Goal: Task Accomplishment & Management: Manage account settings

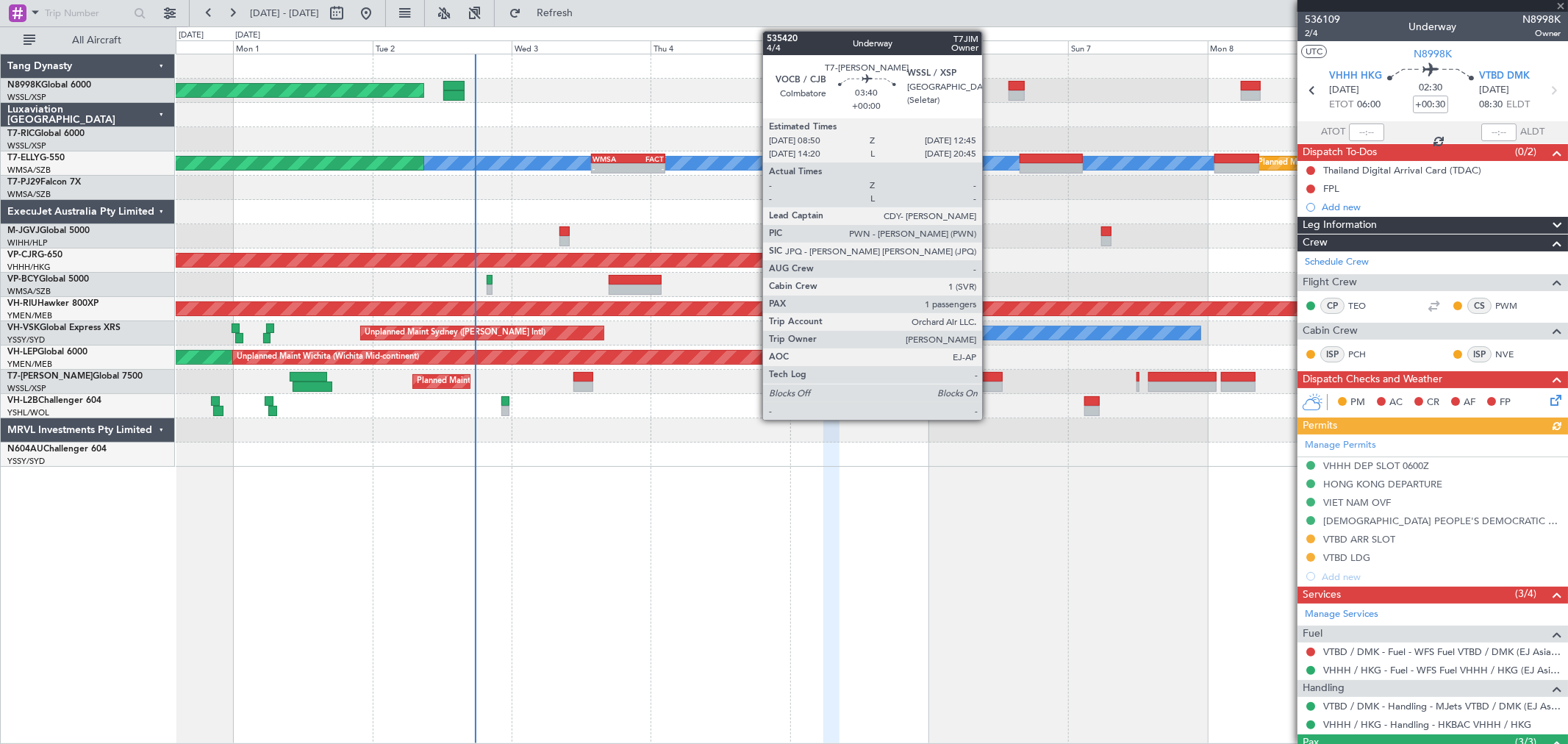
click at [990, 380] on div at bounding box center [992, 377] width 23 height 10
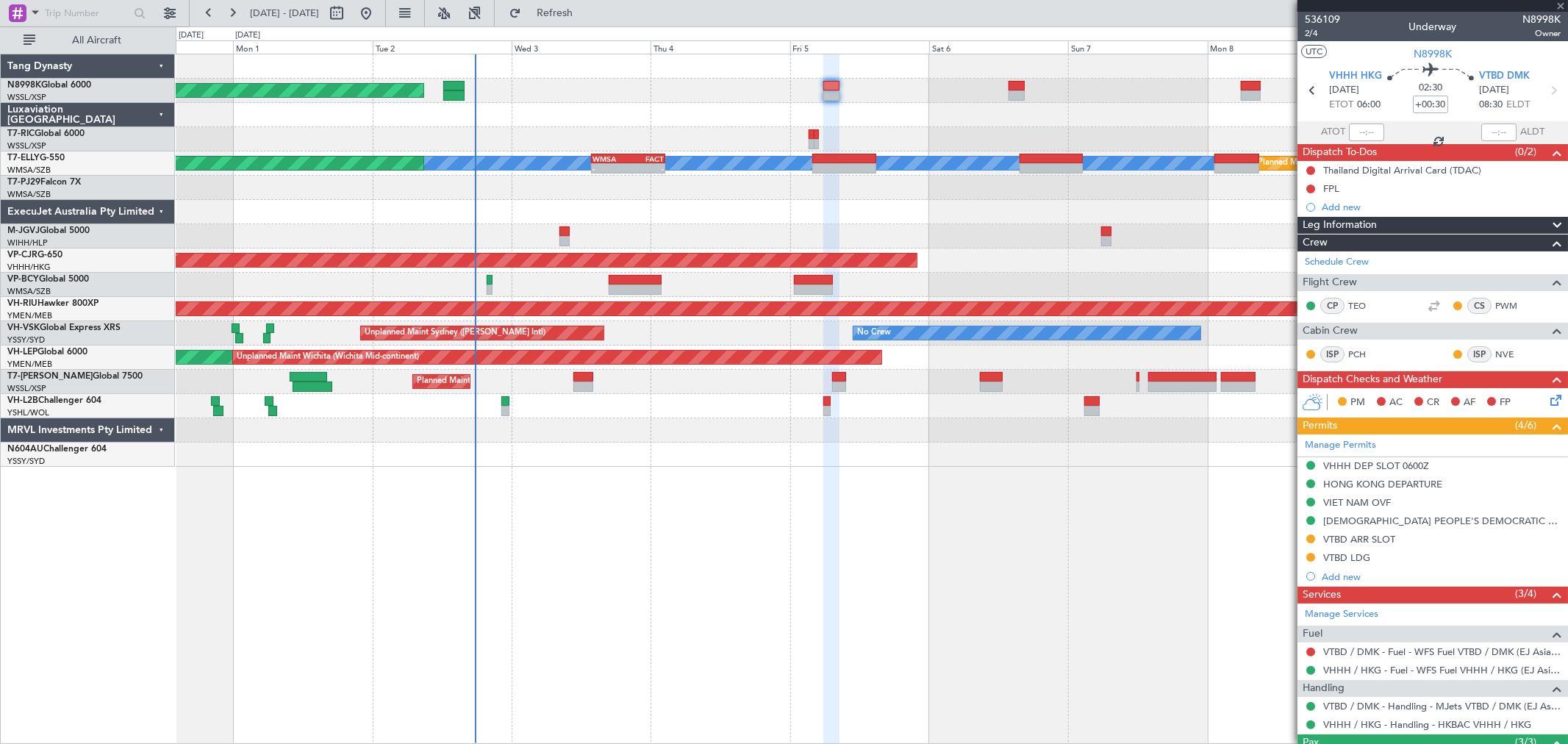
type input "1"
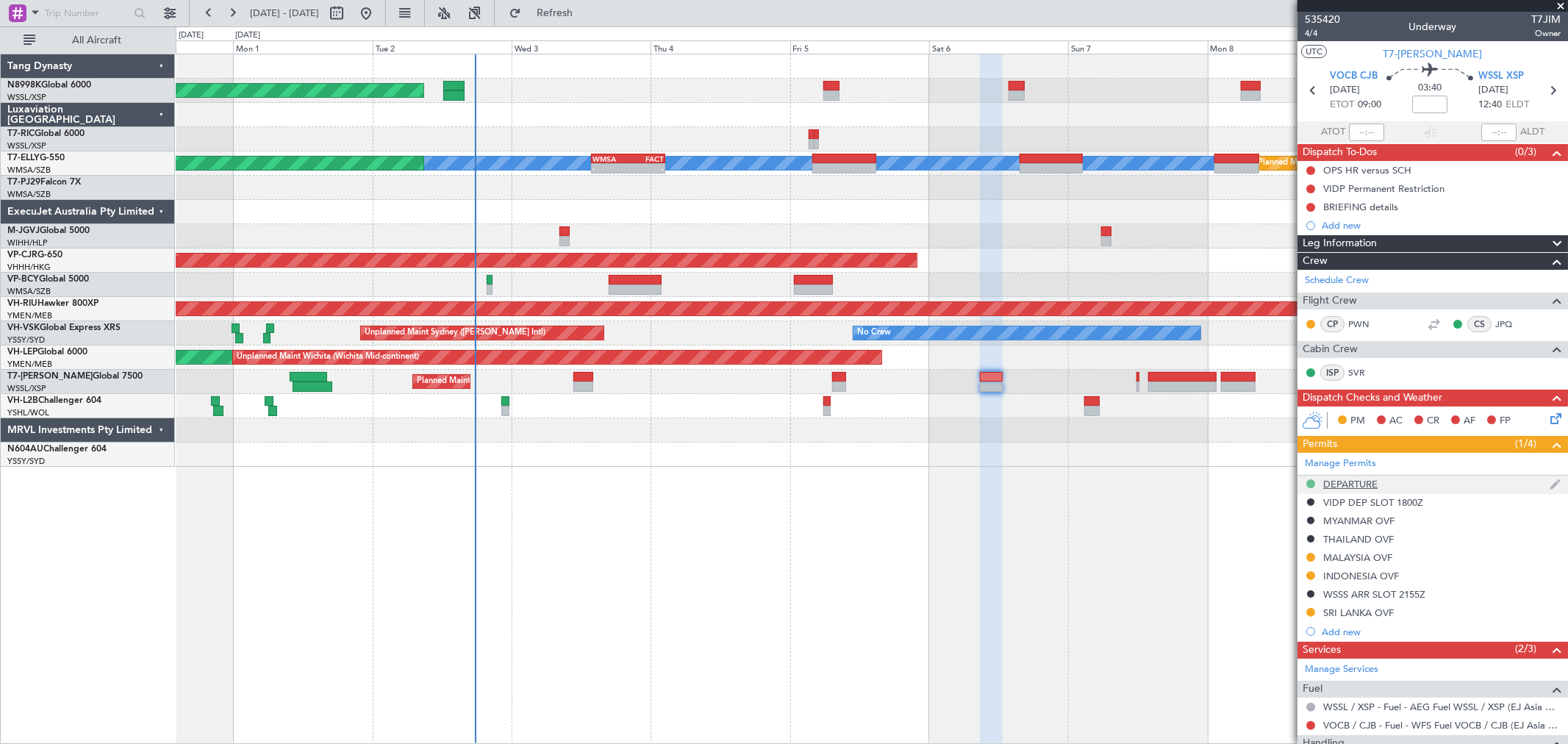
click at [1308, 484] on button at bounding box center [1310, 483] width 9 height 9
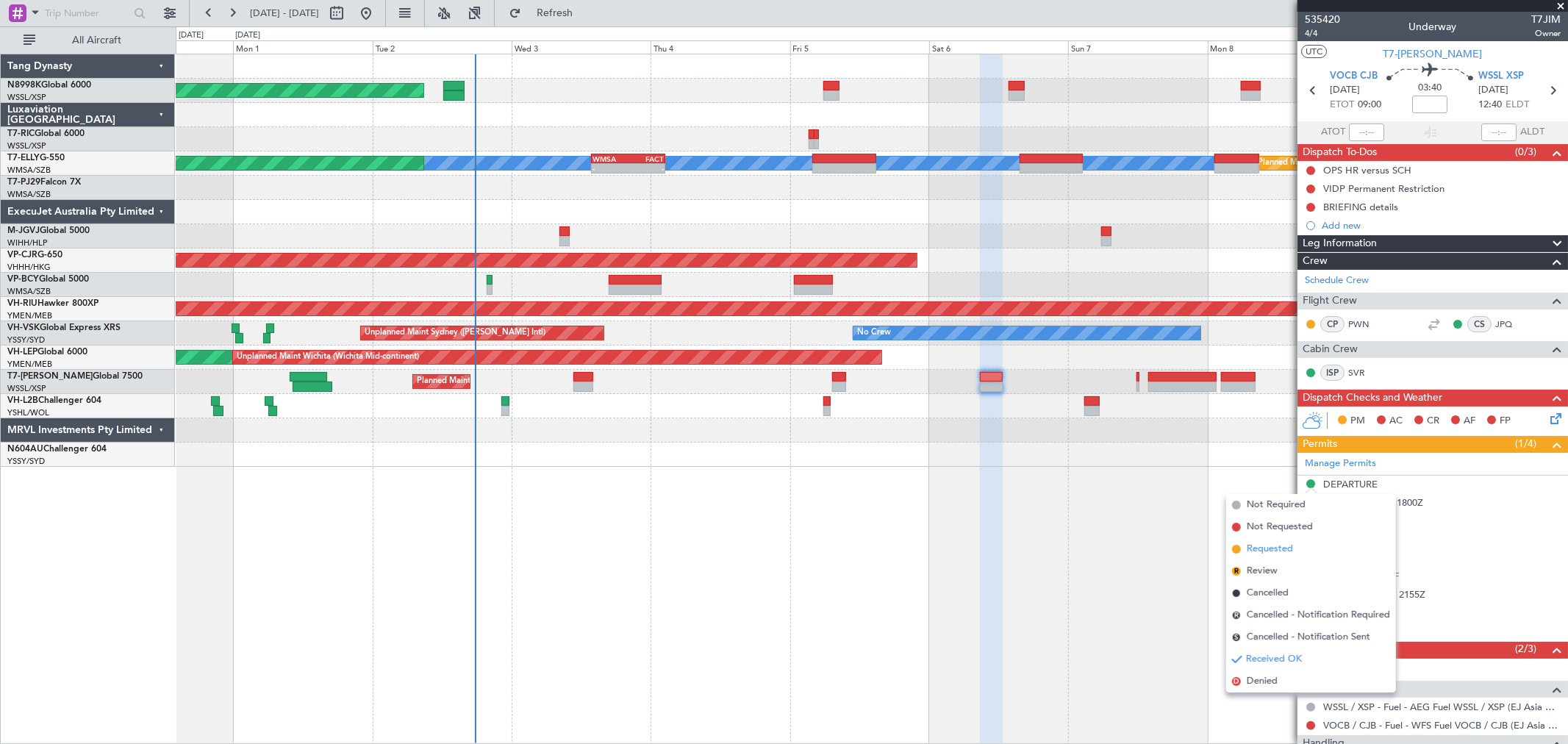
click at [1280, 548] on span "Requested" at bounding box center [1269, 549] width 47 height 14
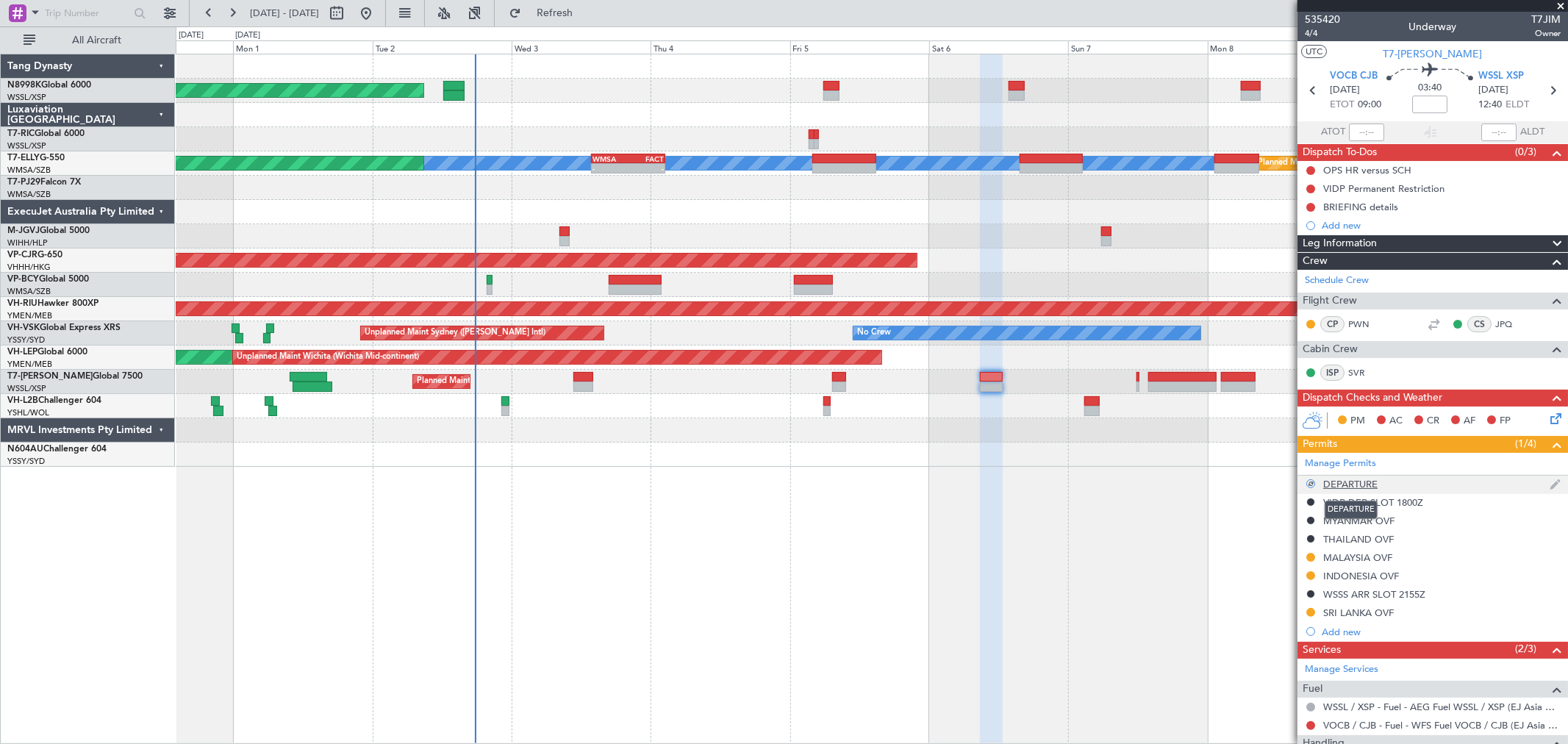
click at [1370, 482] on div "DEPARTURE" at bounding box center [1350, 484] width 54 height 12
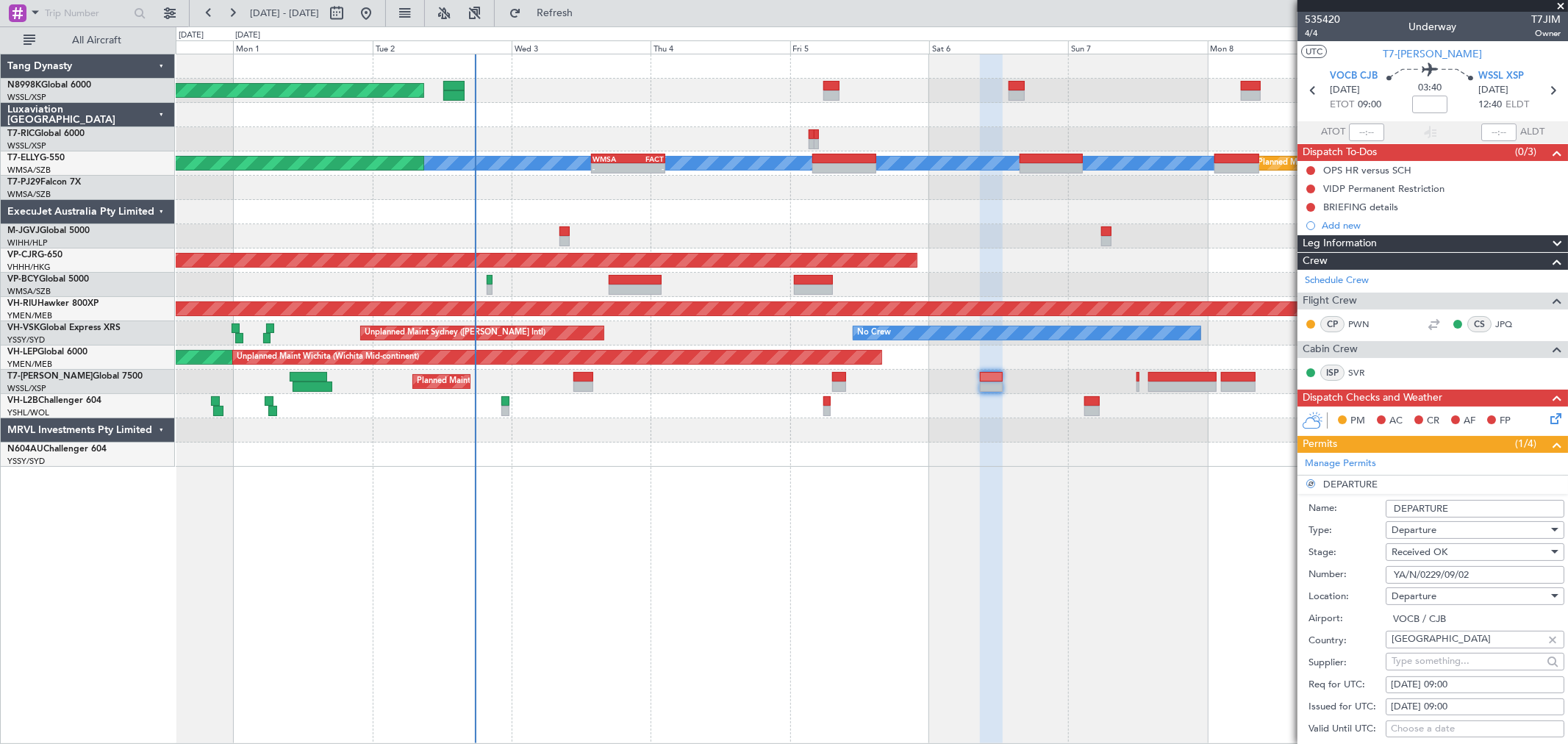
drag, startPoint x: 1481, startPoint y: 572, endPoint x: 1279, endPoint y: 587, distance: 202.6
click at [1318, 586] on form "Name: DEPARTURE Type: Departure Stage: Received OK Number: YA/N/0229/09/02 Loca…" at bounding box center [1433, 715] width 271 height 440
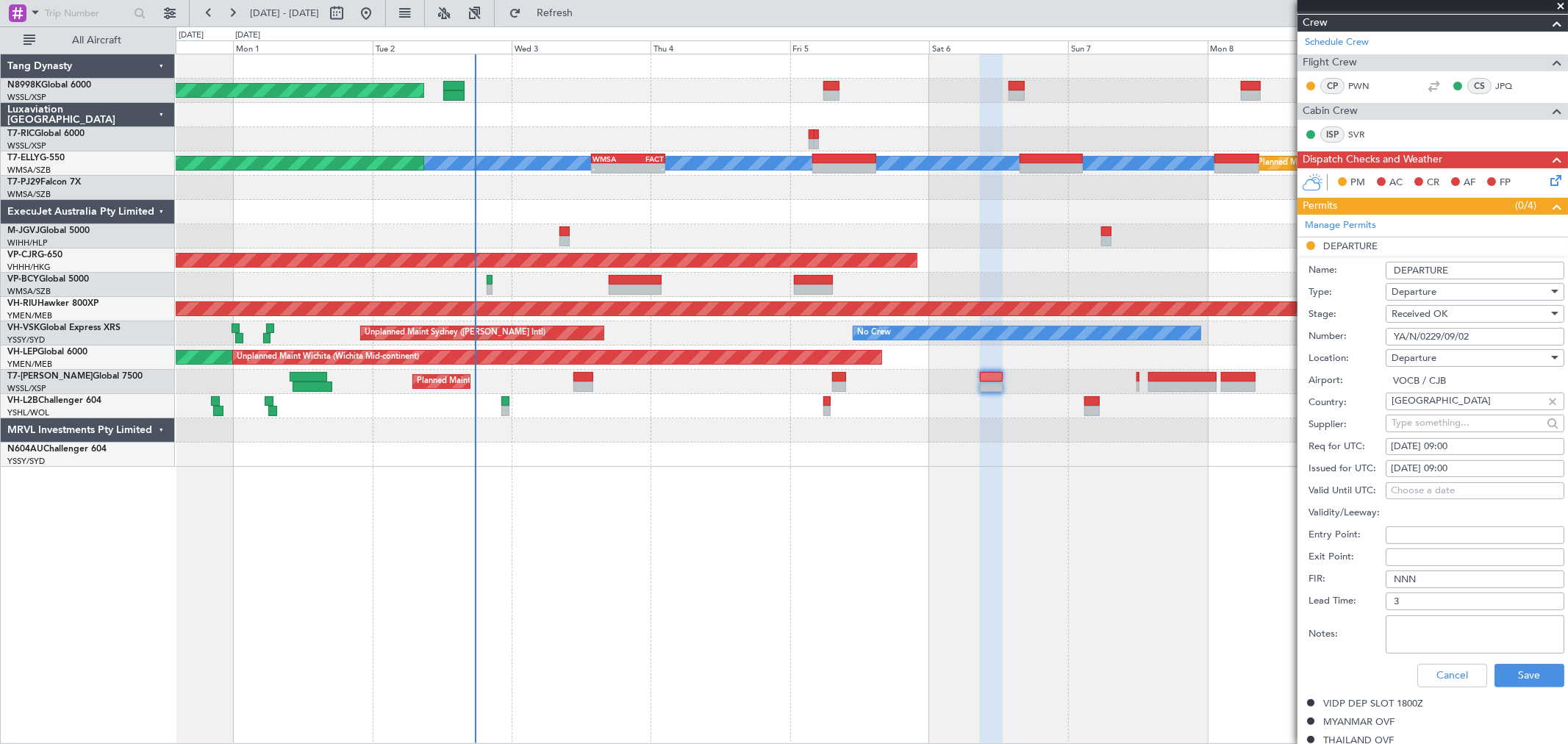
scroll to position [245, 0]
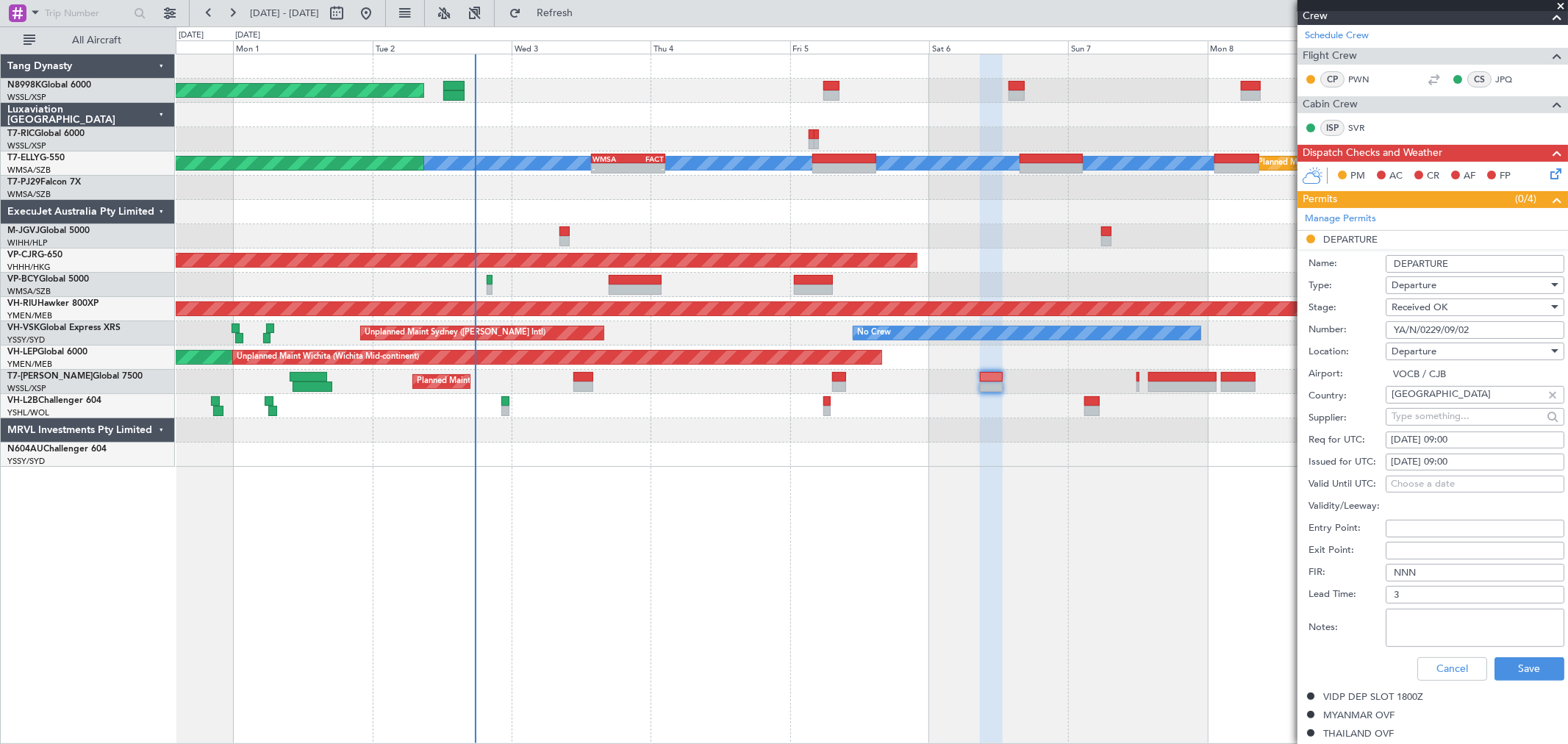
click at [1475, 332] on input "YA/N/0229/09/02" at bounding box center [1475, 330] width 179 height 18
drag, startPoint x: 1474, startPoint y: 331, endPoint x: 1321, endPoint y: 350, distance: 154.2
click at [1327, 348] on form "Name: DEPARTURE Type: Departure Stage: Received OK Number: YA/N/0229/09/02 Loca…" at bounding box center [1433, 469] width 271 height 440
click at [1515, 671] on button "Save" at bounding box center [1529, 669] width 69 height 24
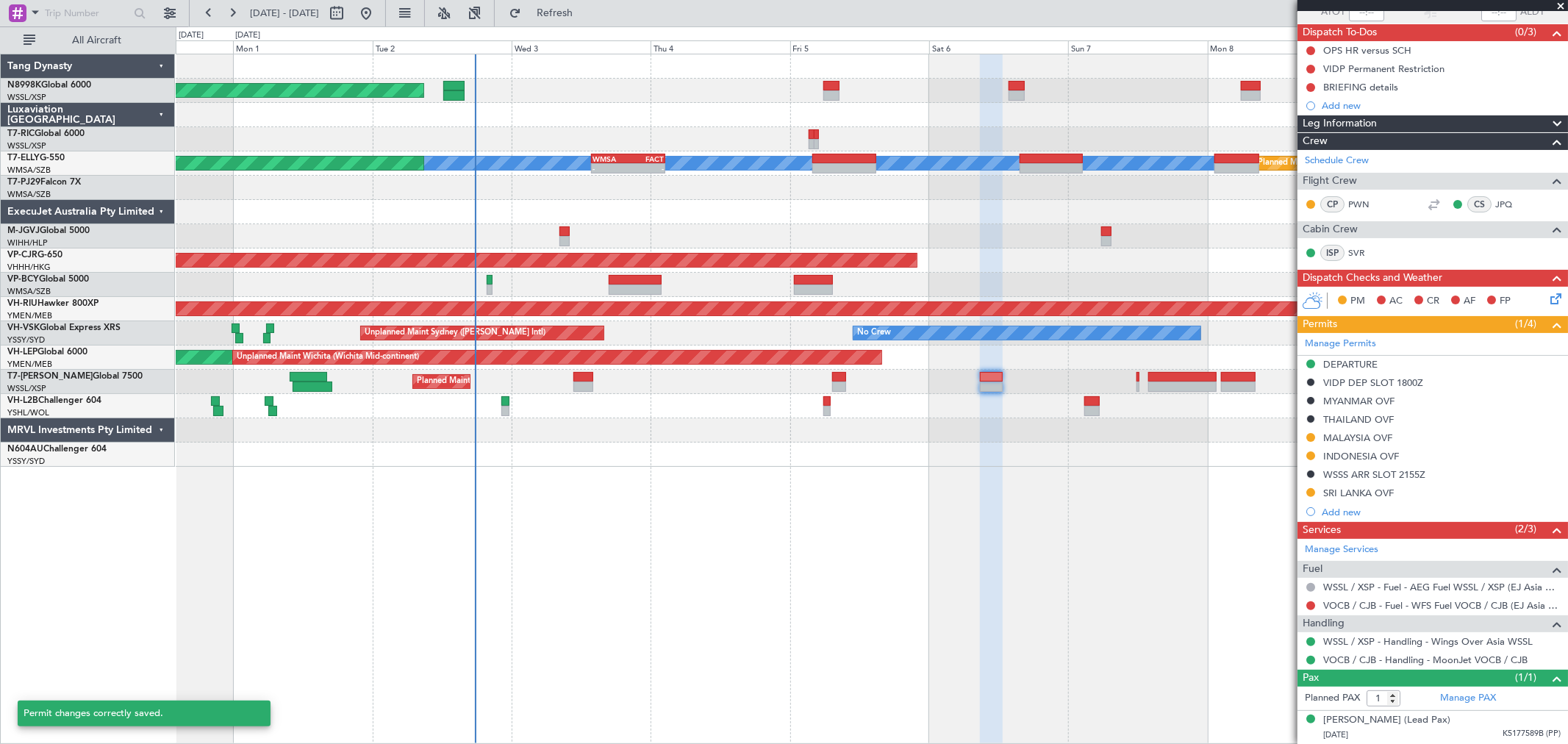
scroll to position [120, 0]
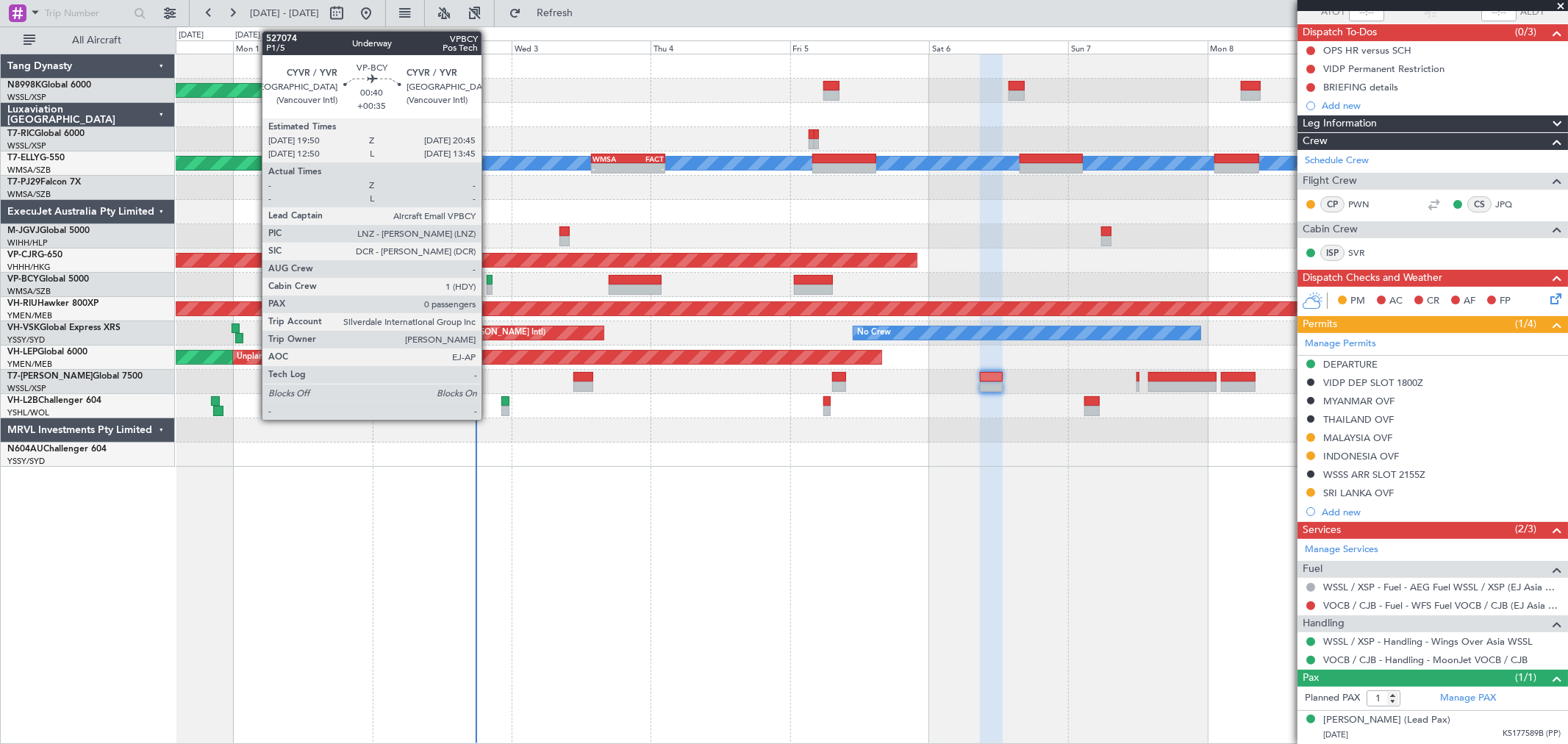
click at [489, 277] on div at bounding box center [490, 280] width 6 height 10
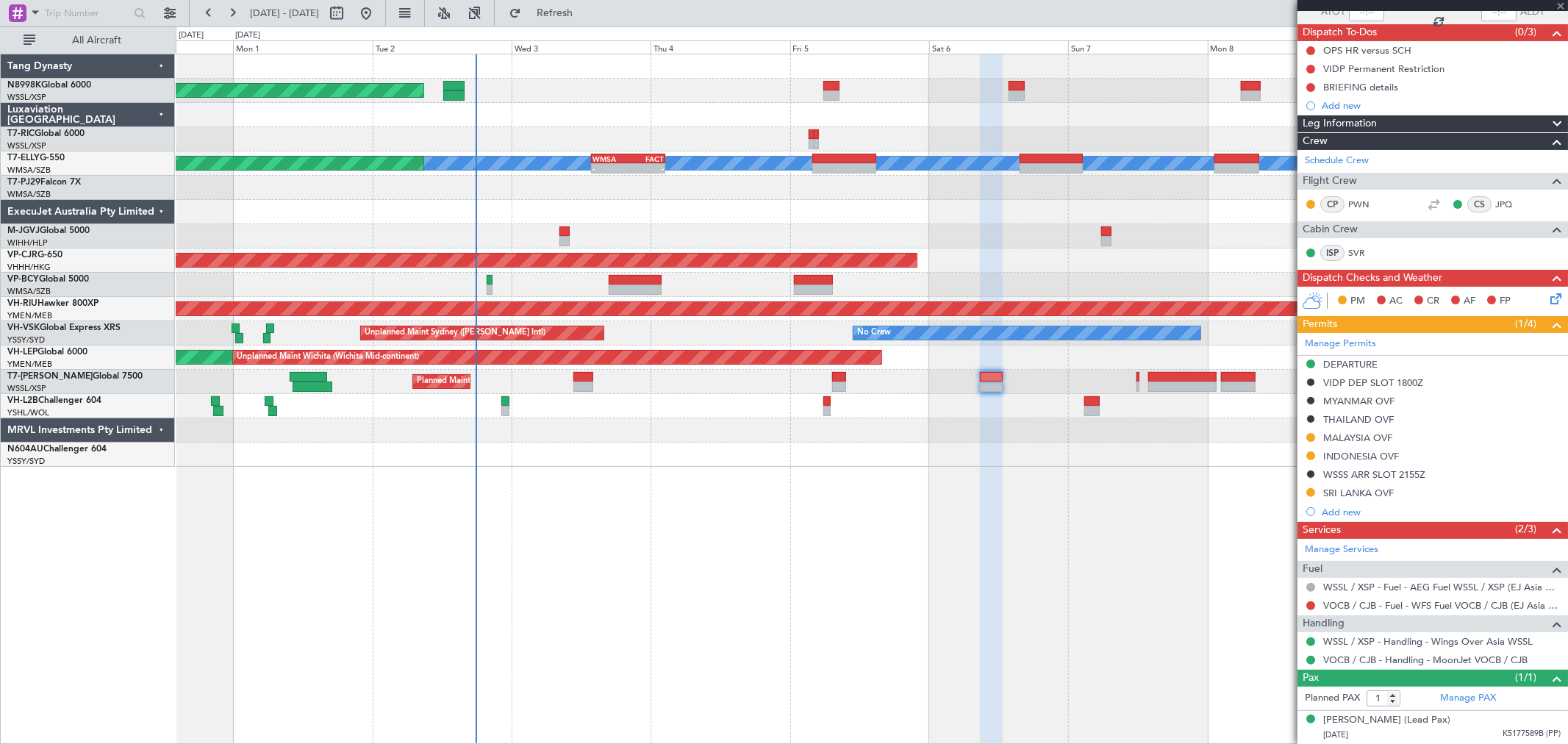
type input "+00:35"
type input "0"
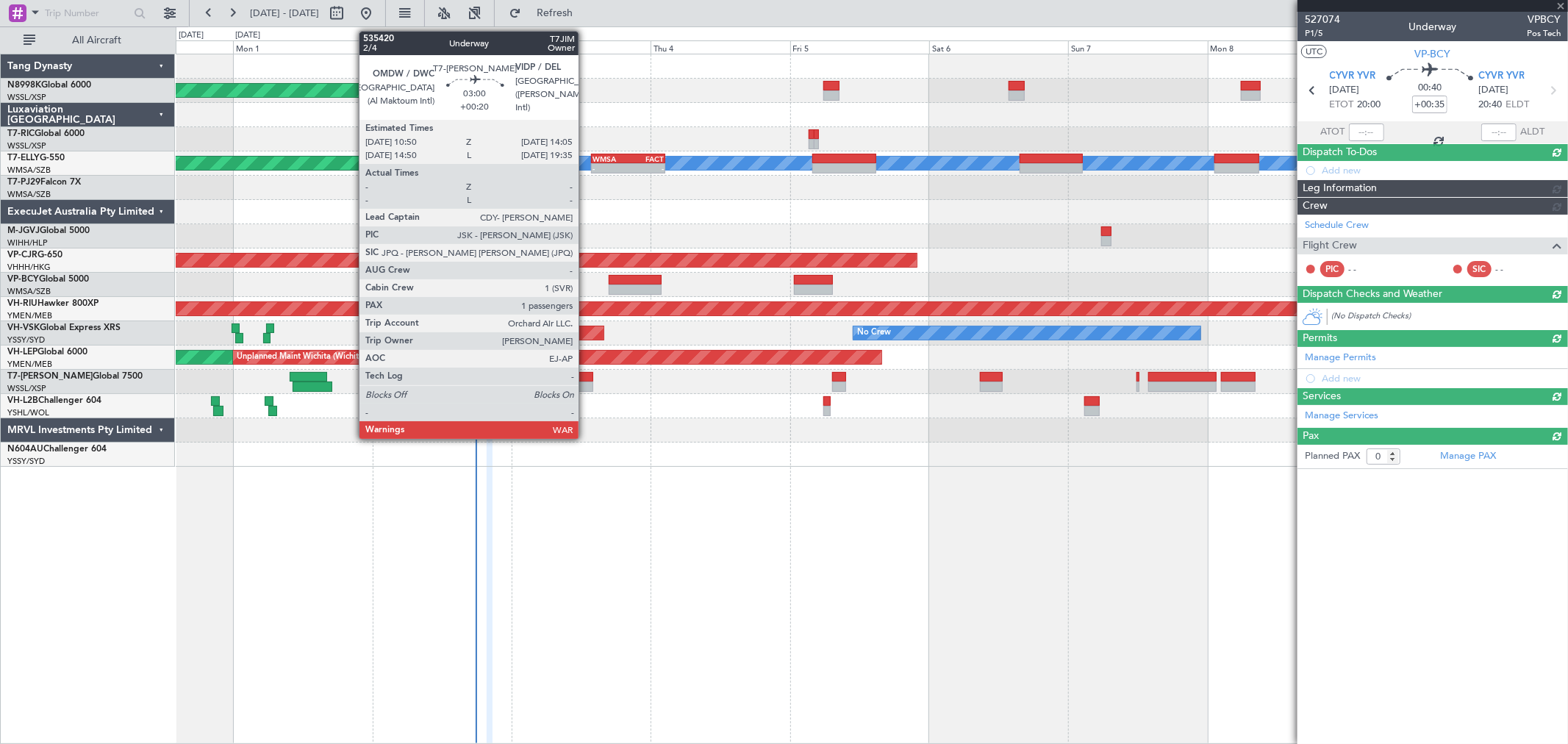
scroll to position [0, 0]
click at [586, 382] on div at bounding box center [583, 386] width 19 height 10
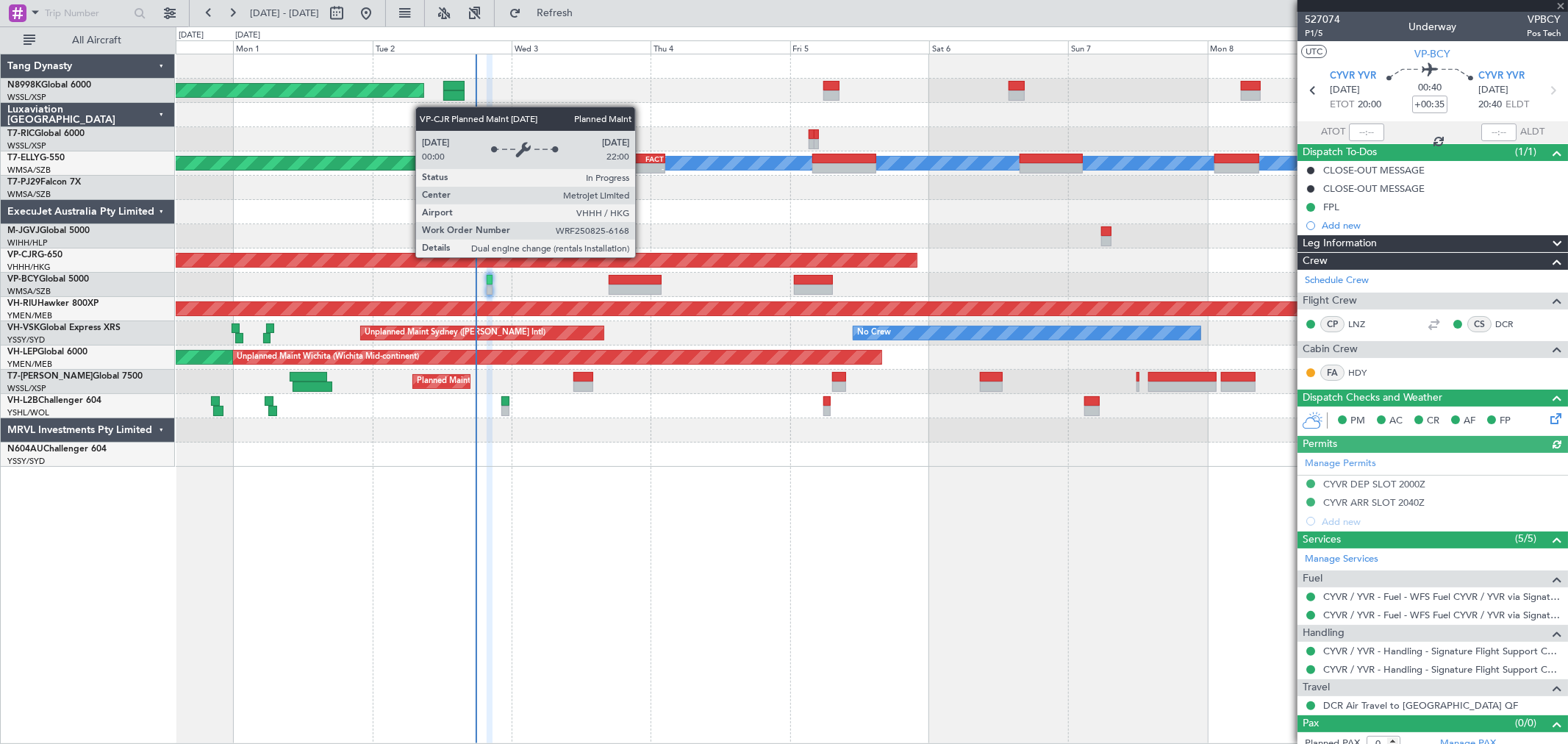
type input "+00:20"
type input "1"
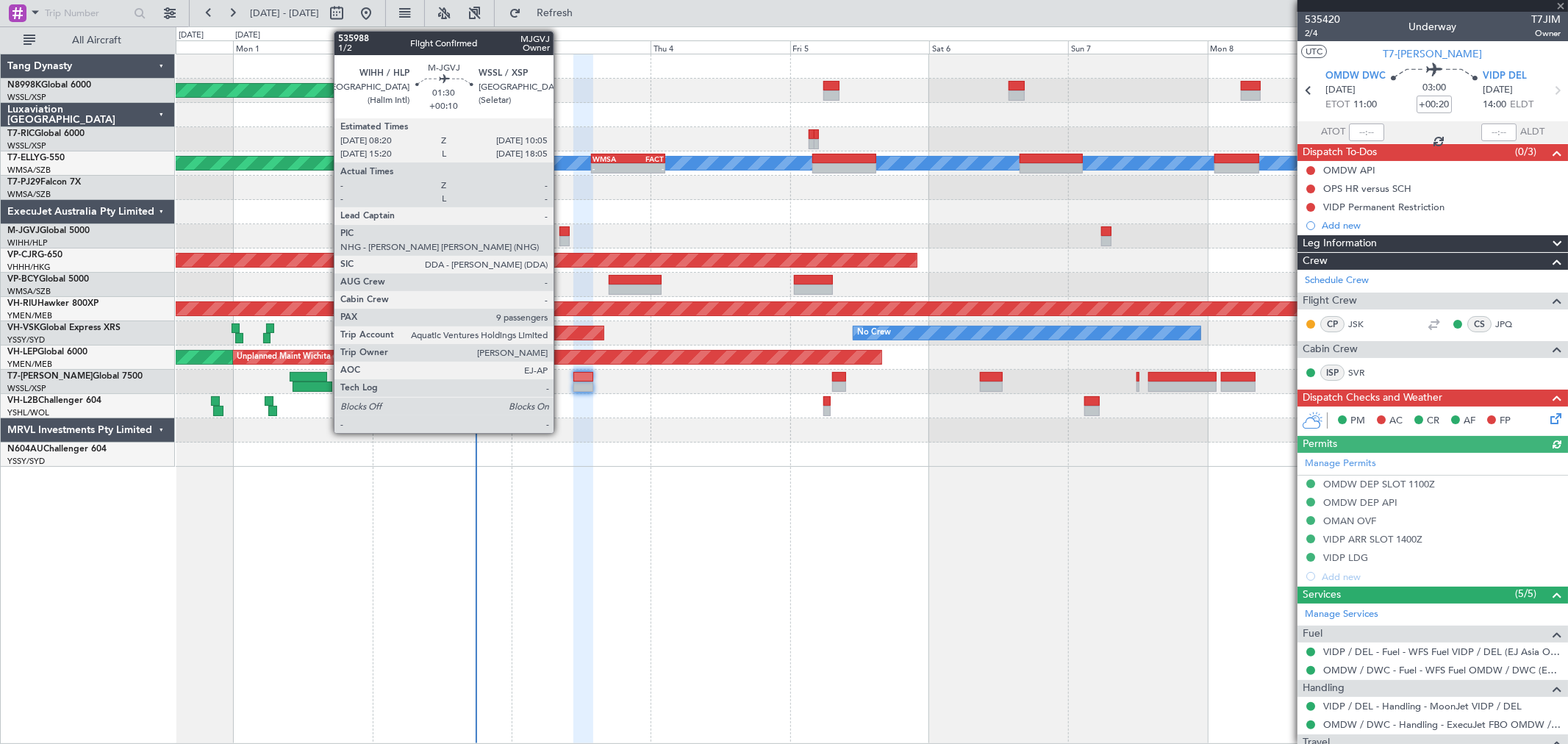
click at [561, 234] on div at bounding box center [564, 231] width 10 height 10
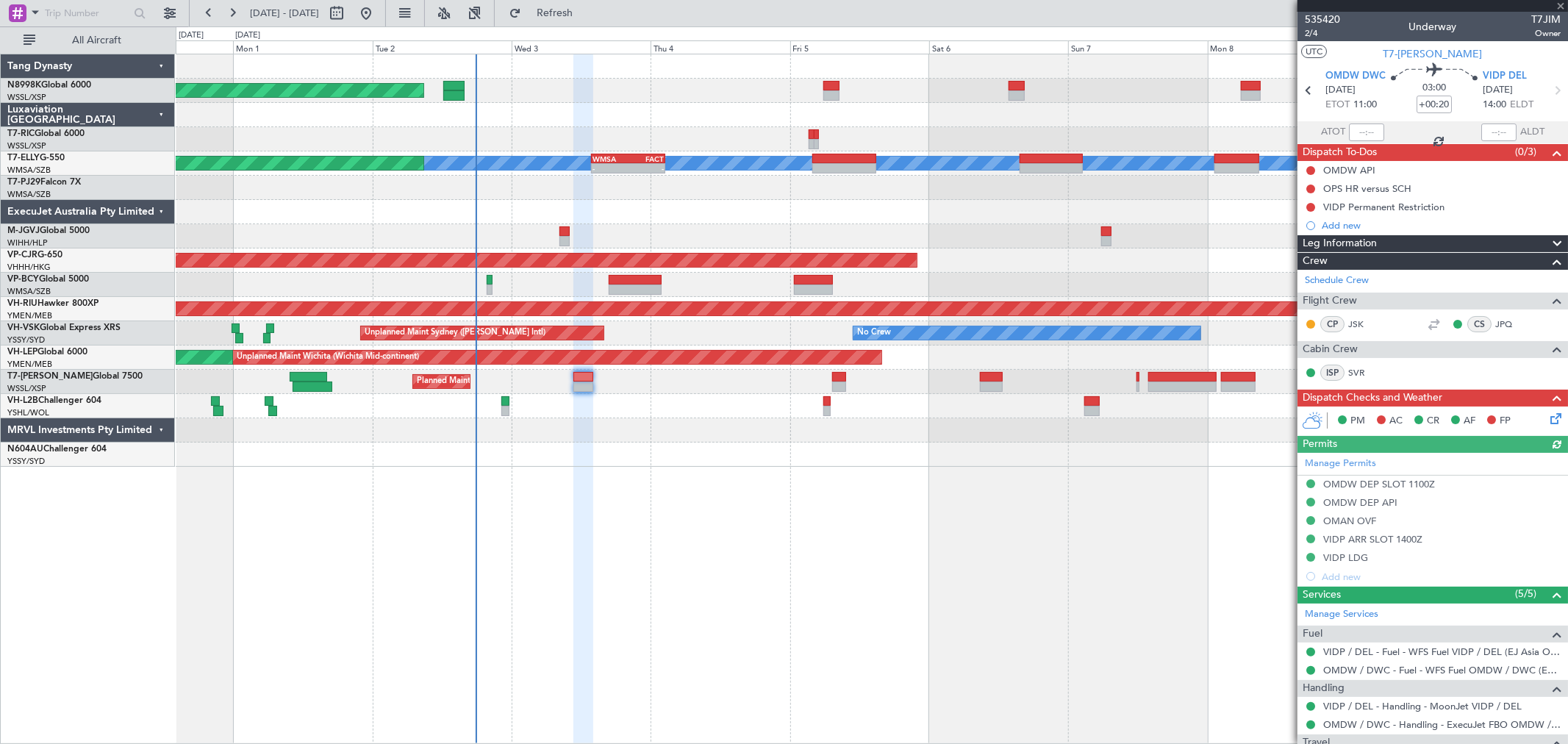
type input "+00:10"
type input "9"
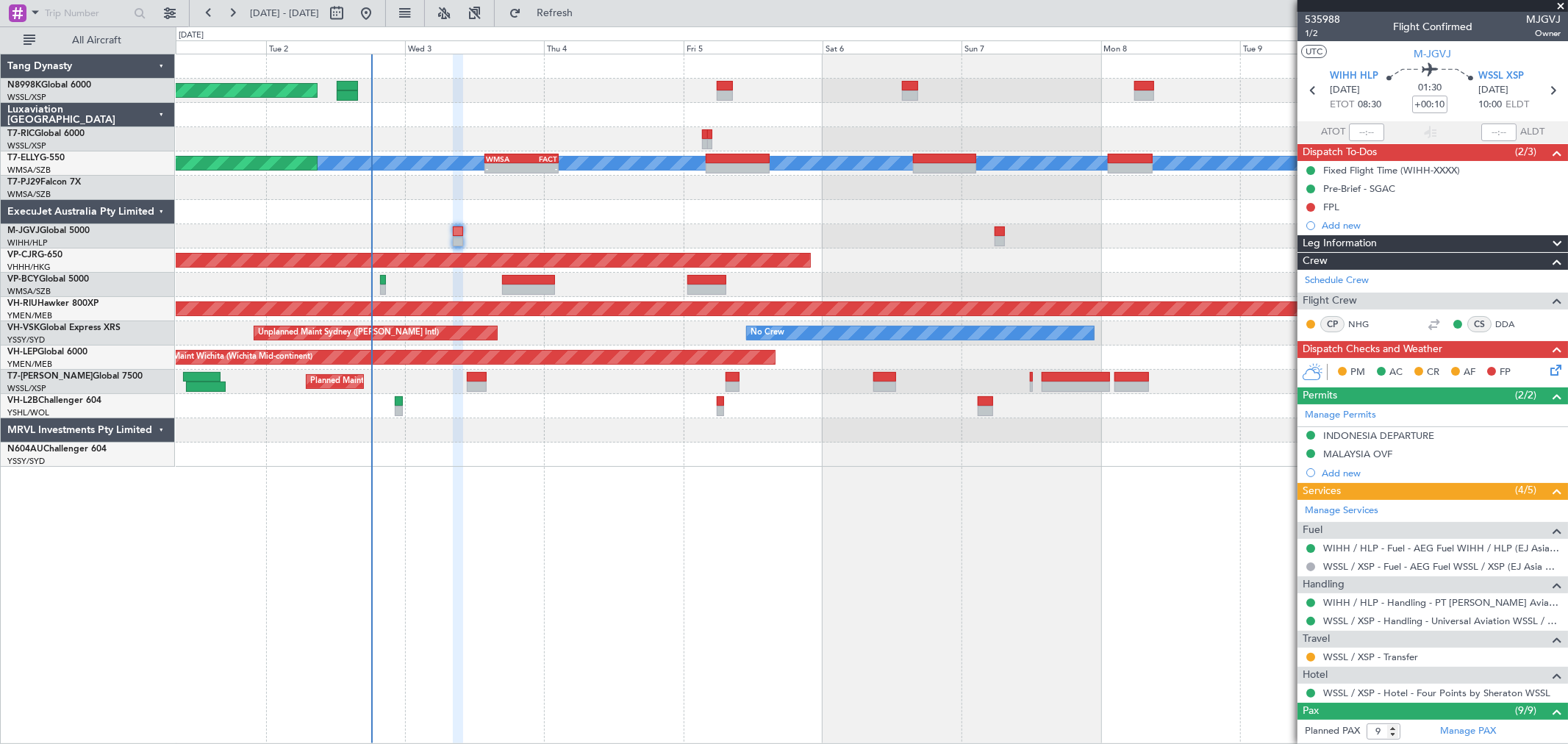
click at [900, 264] on div "Planned Maint [GEOGRAPHIC_DATA] (Seletar) Planned Maint [GEOGRAPHIC_DATA] ([GEO…" at bounding box center [872, 261] width 1392 height 413
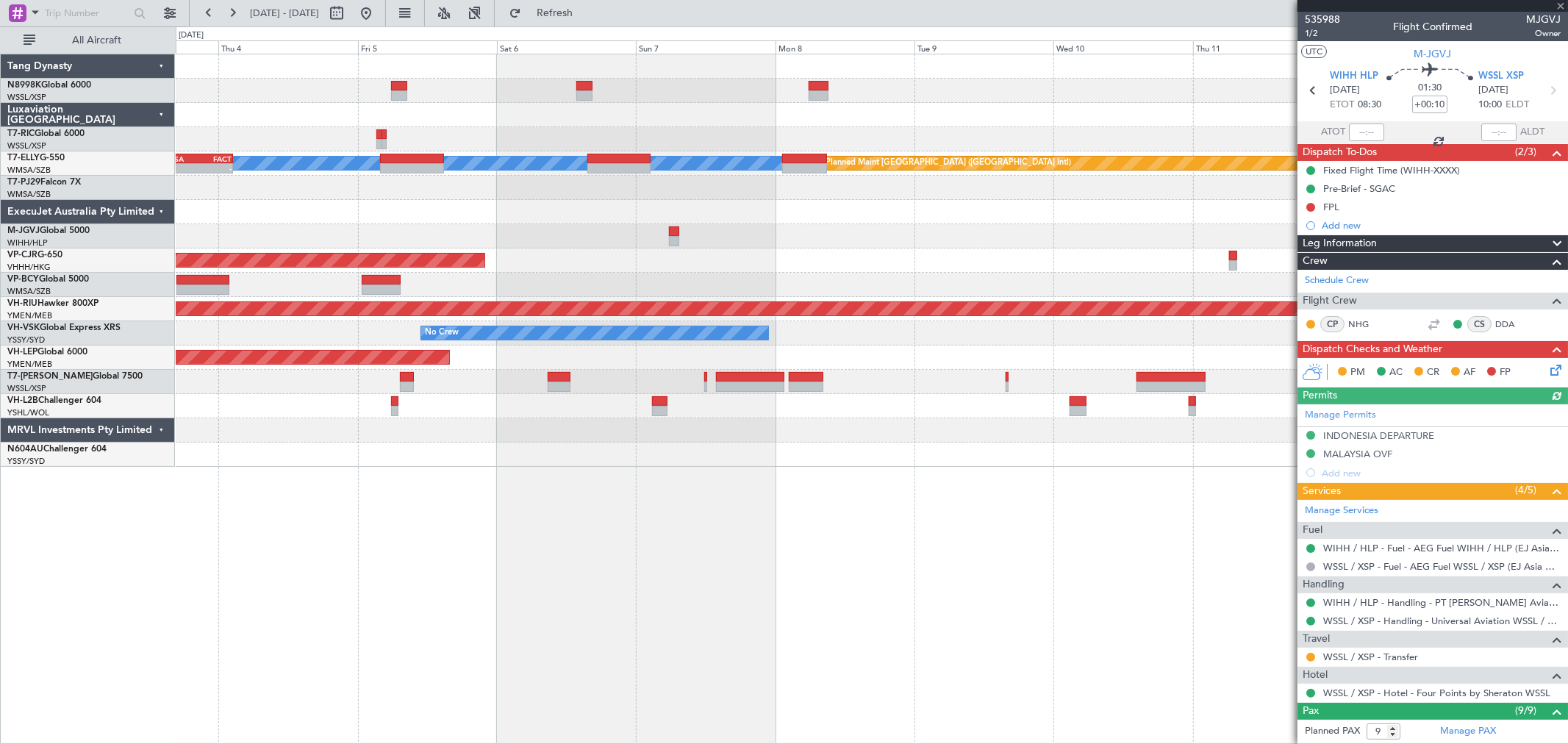
click at [711, 273] on div "Planned Maint [GEOGRAPHIC_DATA] (Seletar) [PERSON_NAME] Planned Maint [GEOGRAPH…" at bounding box center [872, 261] width 1392 height 413
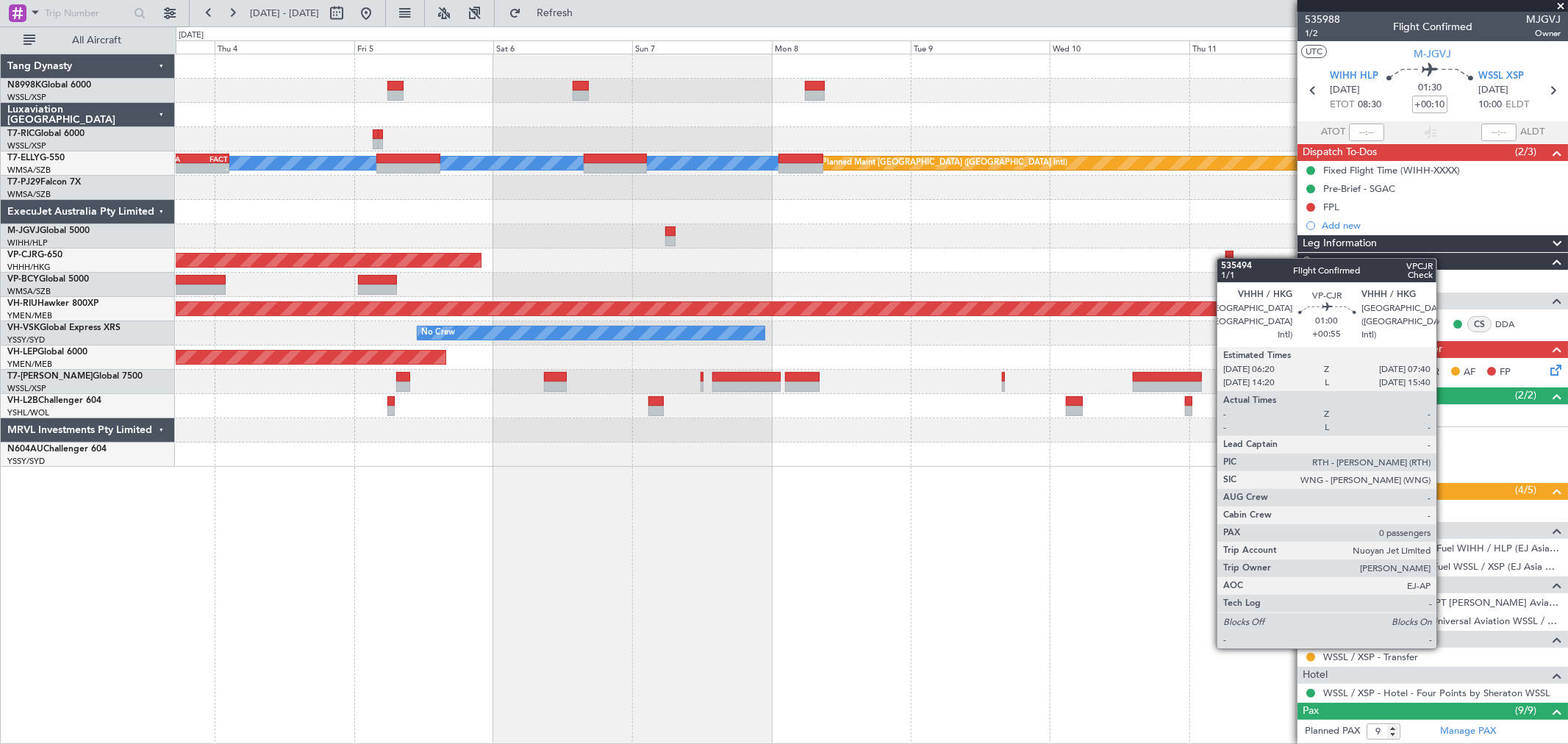
click at [1225, 256] on div "Planned Maint [GEOGRAPHIC_DATA] ([GEOGRAPHIC_DATA] Intl)" at bounding box center [872, 261] width 1392 height 25
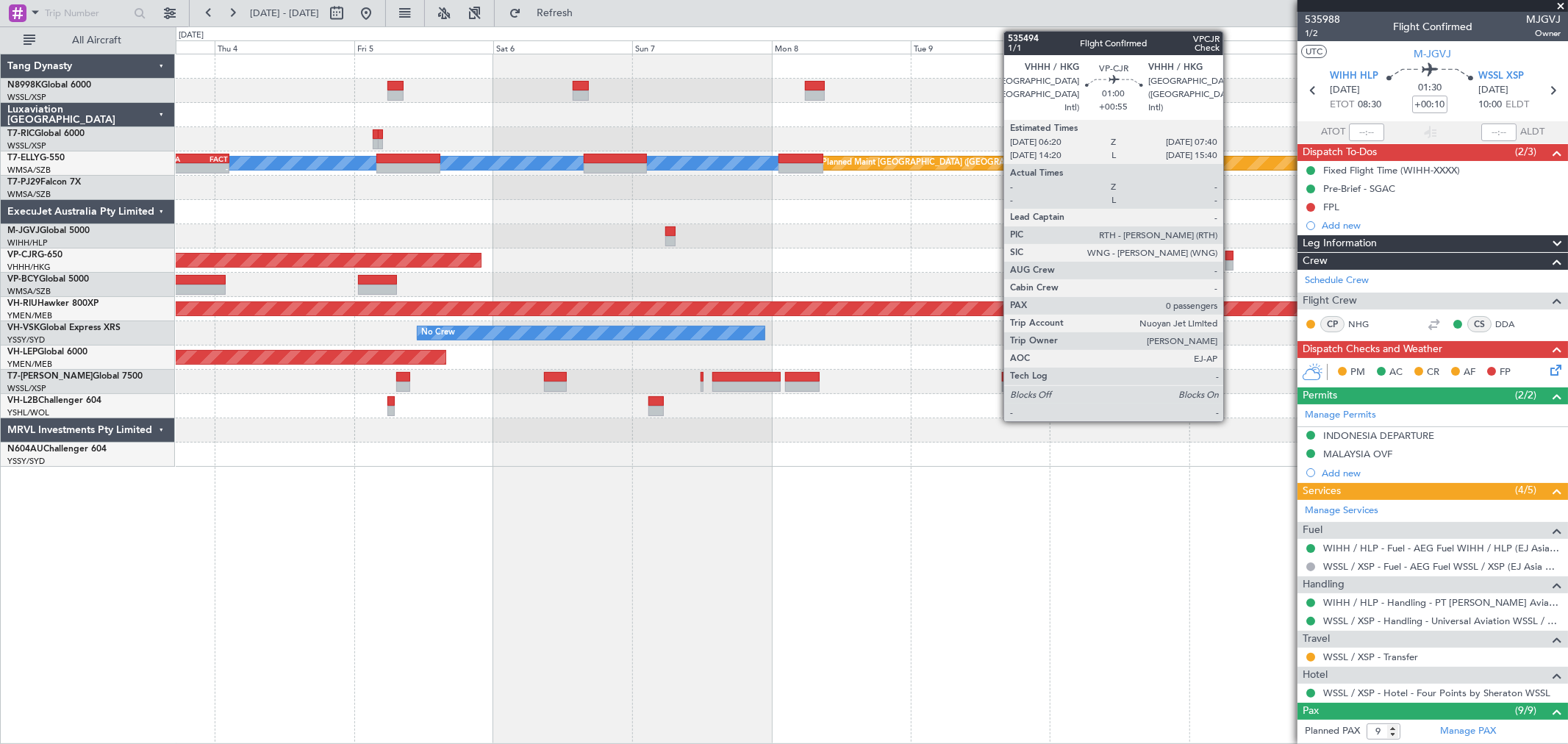
click at [1230, 258] on div at bounding box center [1229, 256] width 9 height 10
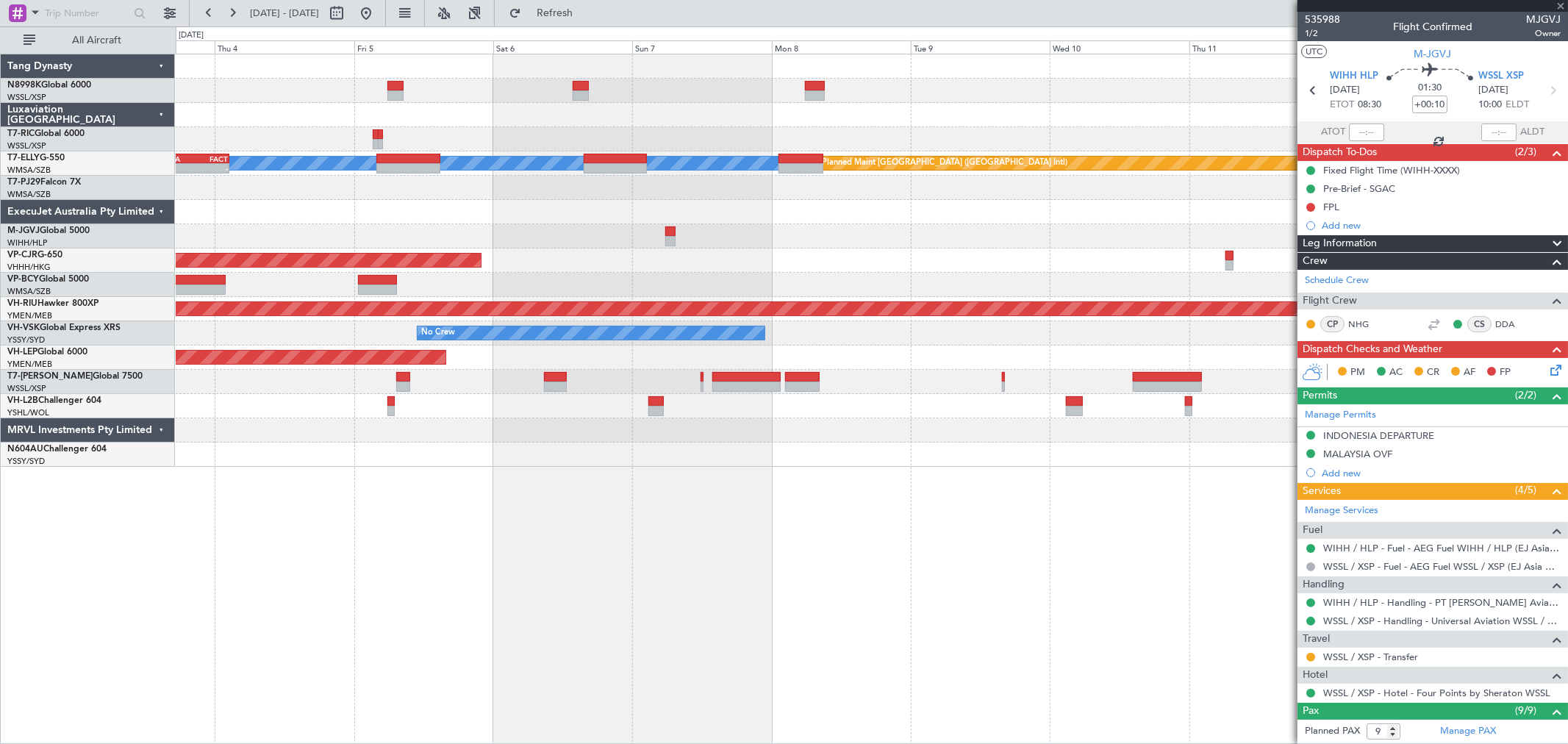
type input "+00:55"
type input "0"
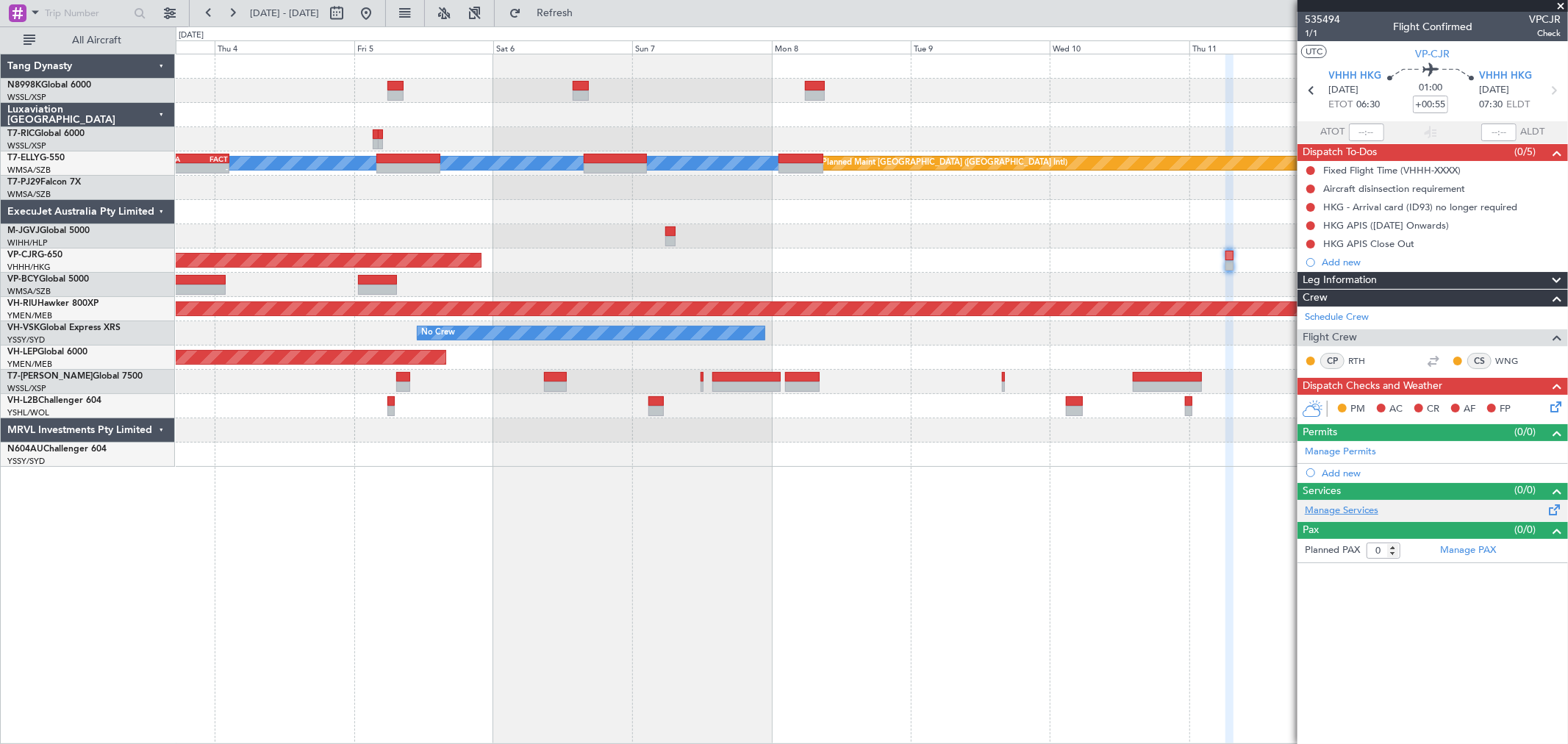
click at [1349, 511] on link "Manage Services" at bounding box center [1341, 511] width 73 height 14
click at [1340, 504] on link "Manage Services" at bounding box center [1341, 511] width 73 height 14
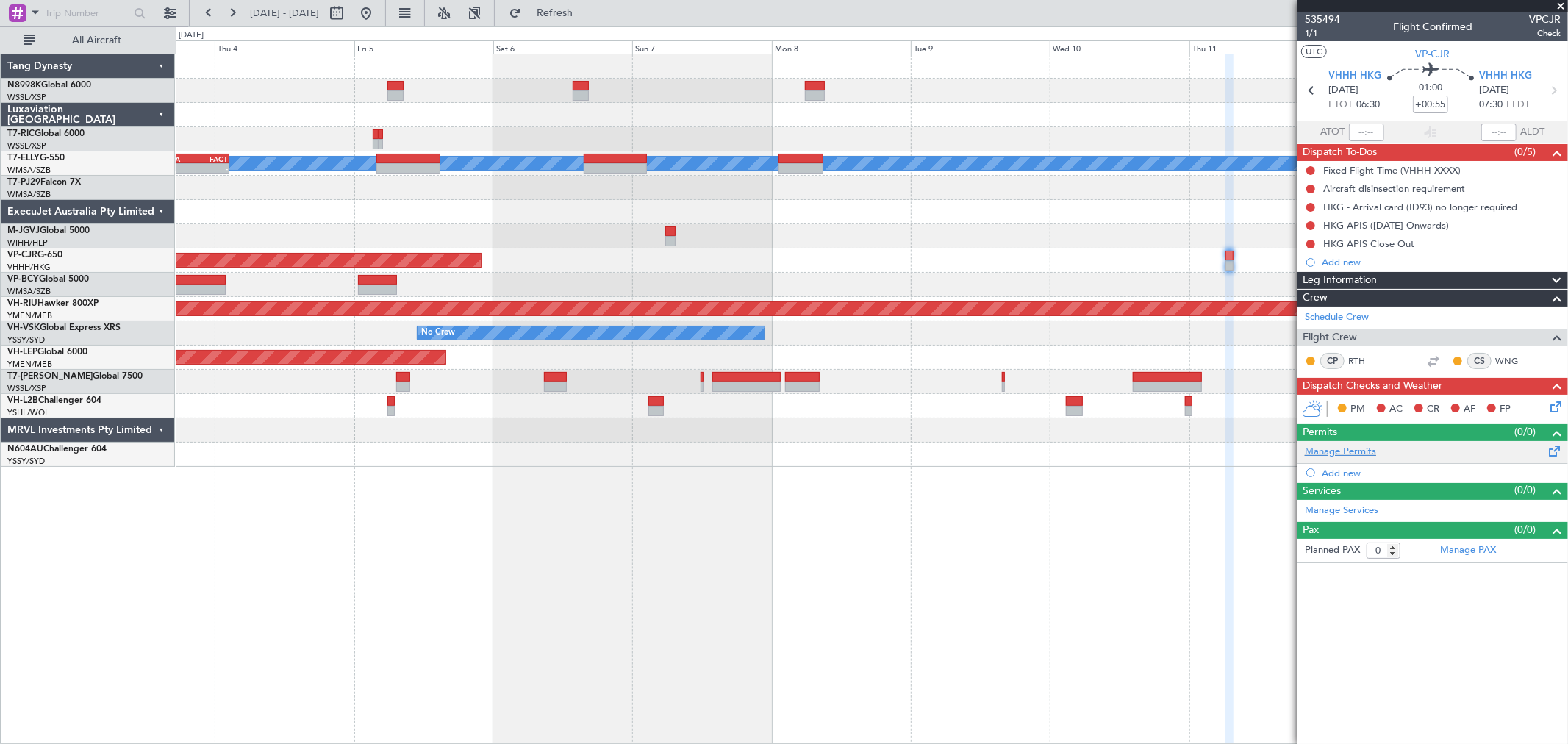
click at [1353, 449] on link "Manage Permits" at bounding box center [1340, 452] width 71 height 14
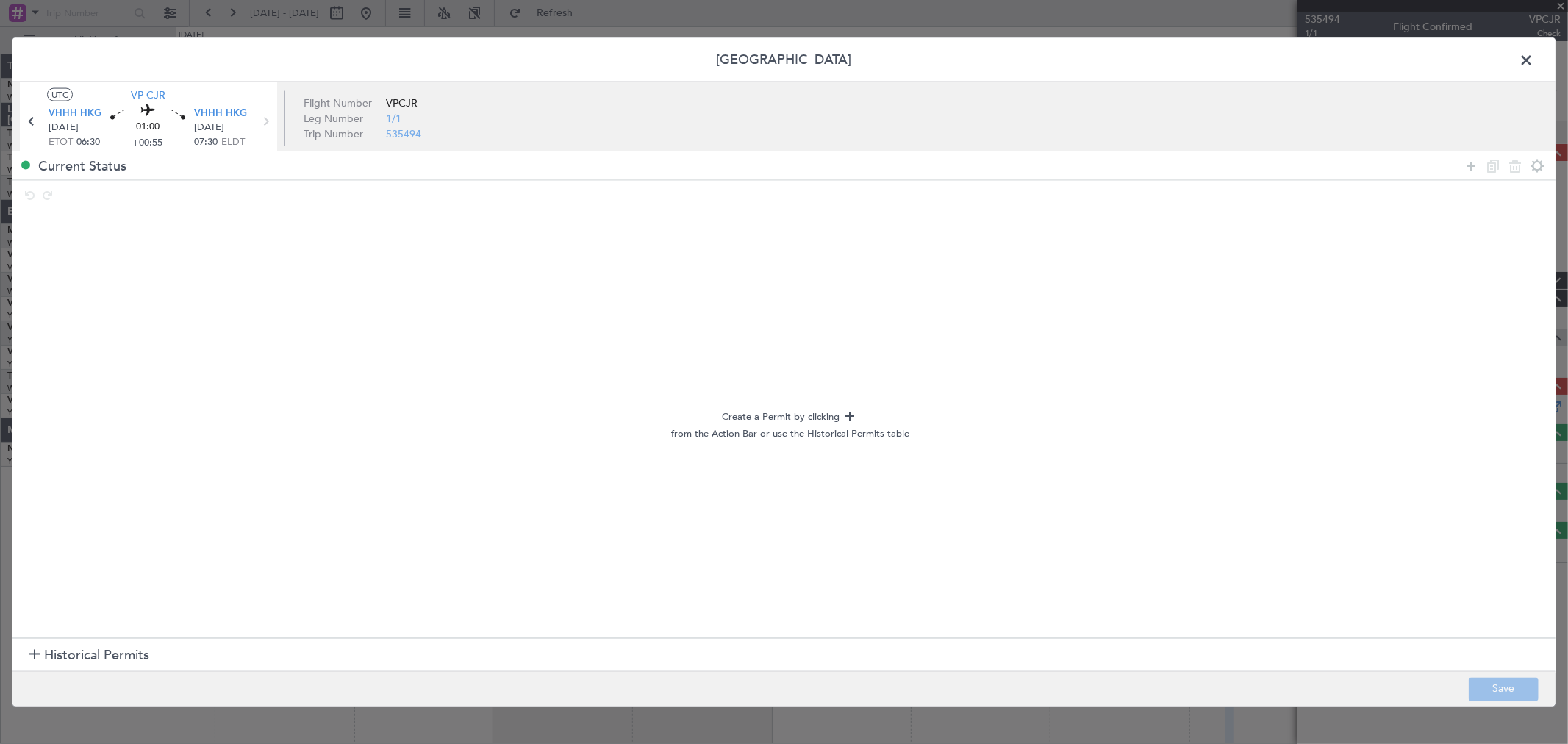
click at [34, 660] on div at bounding box center [34, 656] width 10 height 10
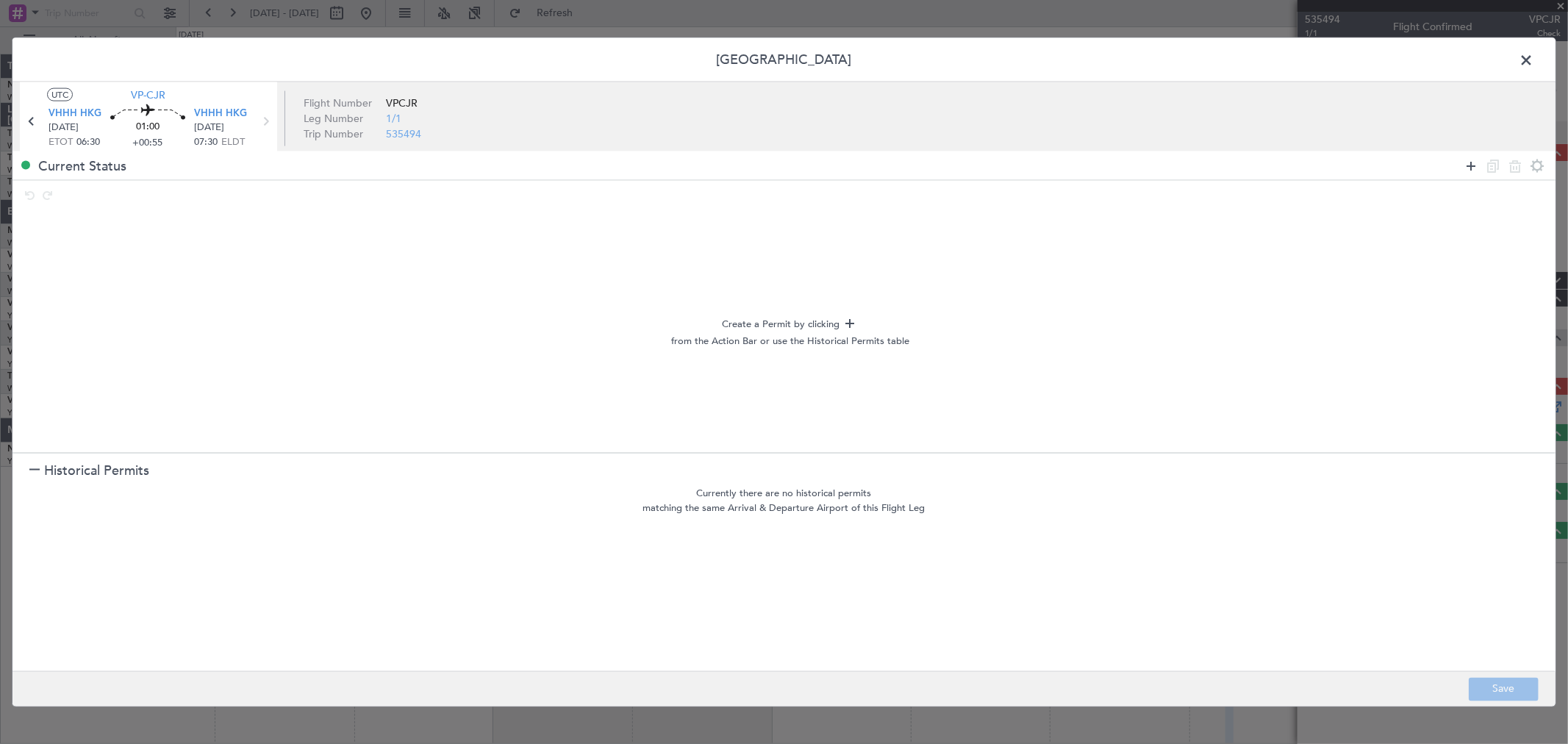
click at [1471, 158] on icon at bounding box center [1471, 166] width 18 height 18
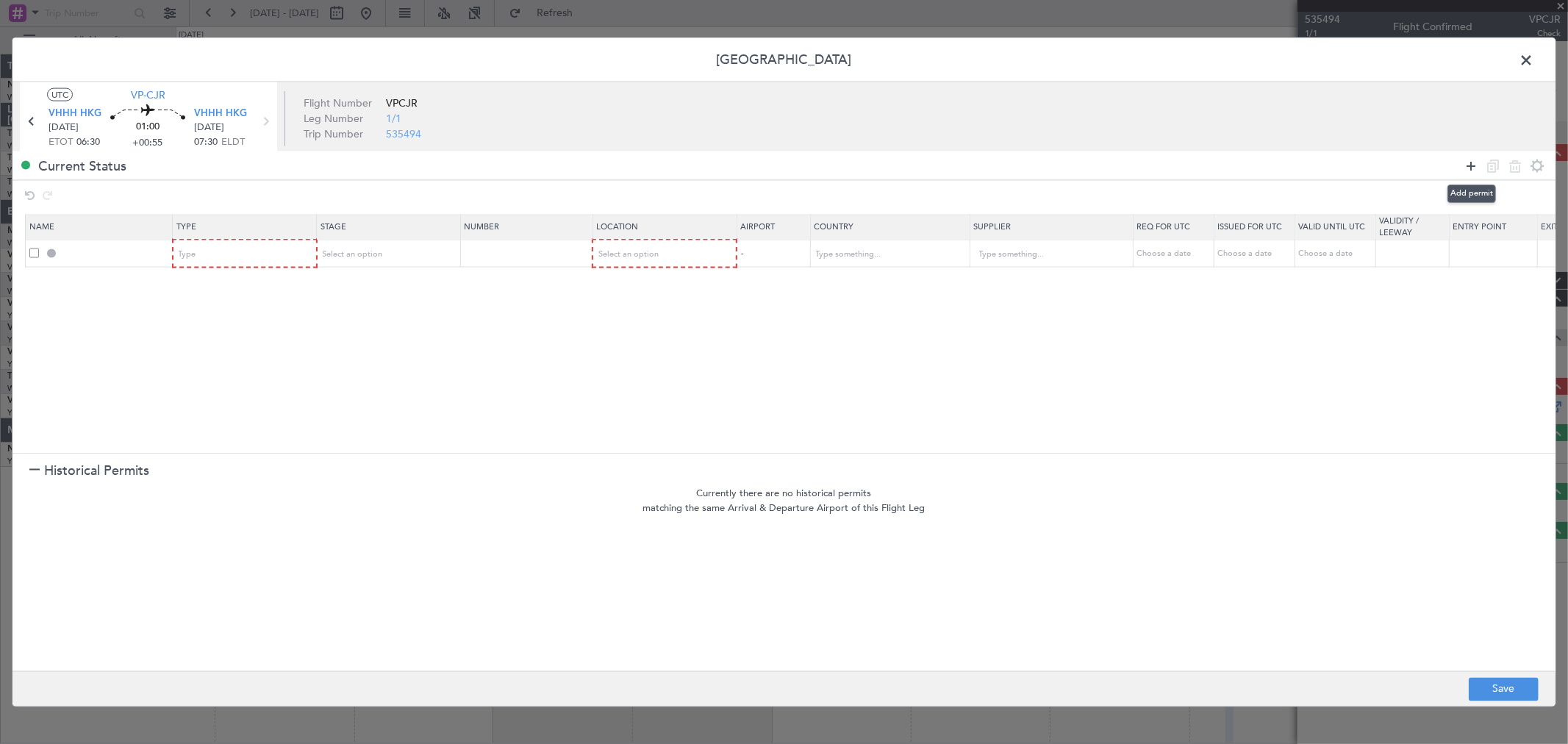
click at [1471, 158] on icon at bounding box center [1471, 166] width 18 height 18
click at [251, 253] on div "Type" at bounding box center [241, 254] width 122 height 22
click at [270, 258] on div at bounding box center [784, 372] width 1568 height 744
click at [270, 258] on div "Type" at bounding box center [241, 254] width 122 height 22
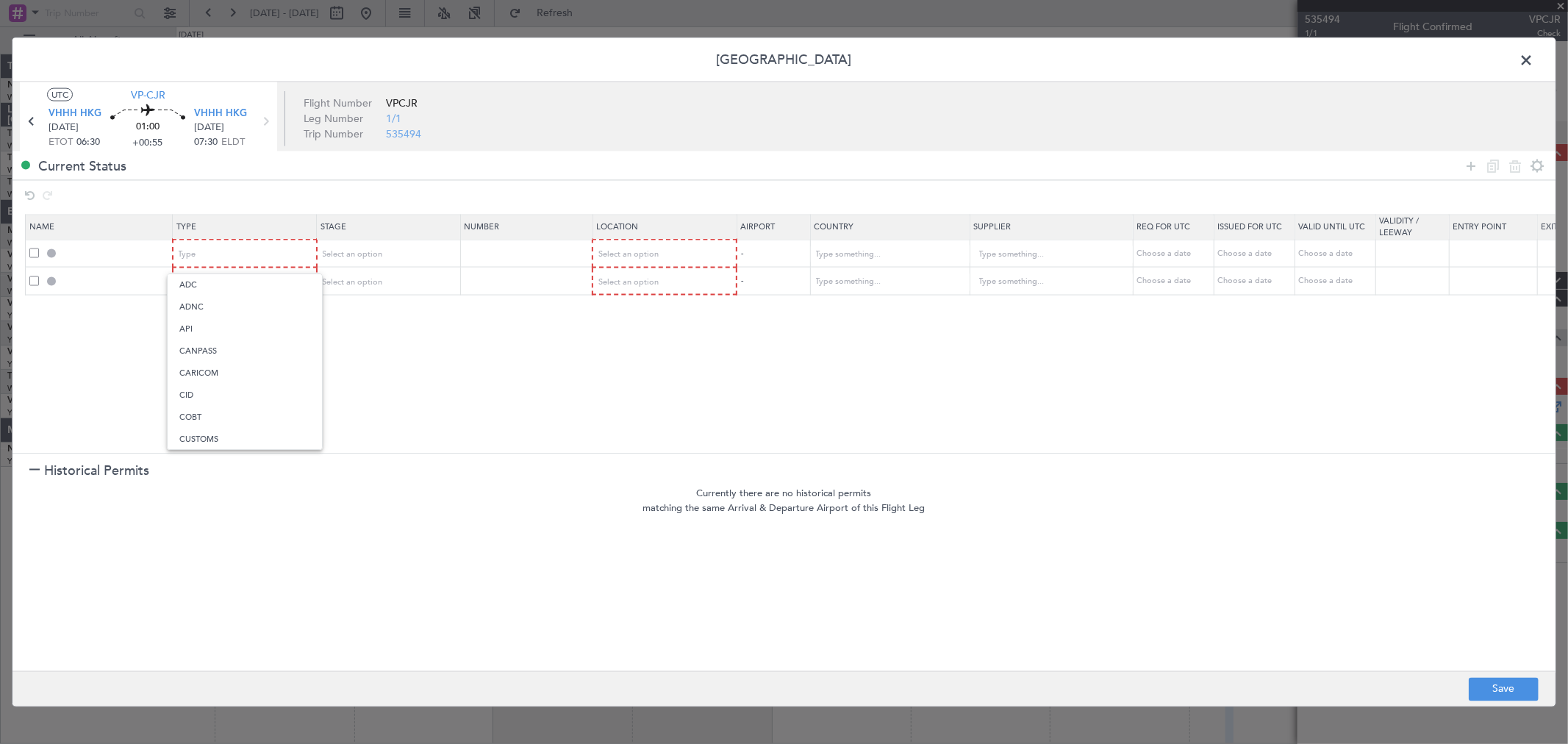
click at [280, 251] on div at bounding box center [784, 372] width 1568 height 744
click at [278, 250] on div "Type" at bounding box center [241, 254] width 122 height 22
click at [217, 387] on span "Slot" at bounding box center [245, 394] width 131 height 22
click at [251, 282] on div "Type" at bounding box center [241, 282] width 122 height 22
drag, startPoint x: 204, startPoint y: 413, endPoint x: 270, endPoint y: 349, distance: 91.9
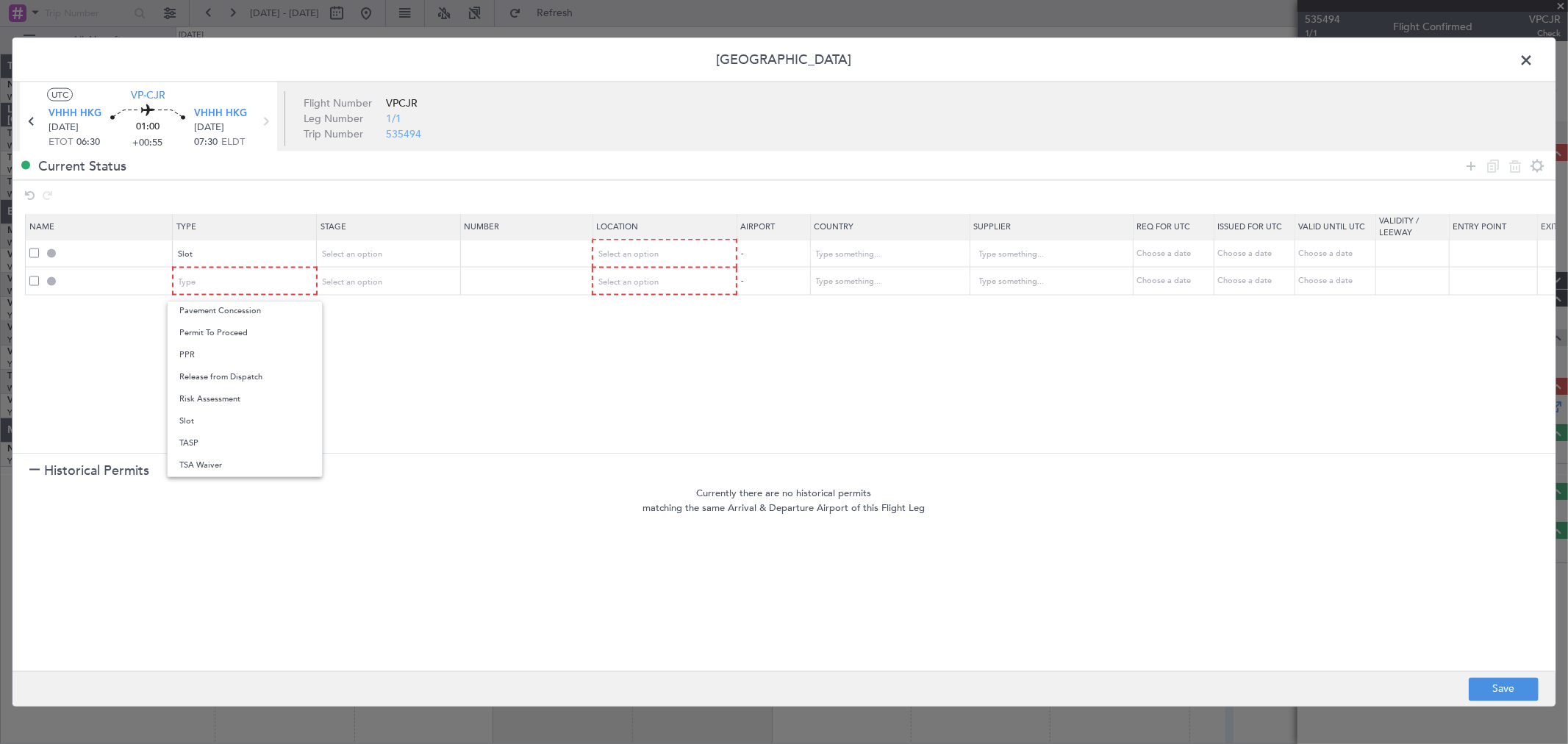
click at [205, 410] on span "Slot" at bounding box center [245, 421] width 131 height 22
click at [364, 245] on div "Select an option" at bounding box center [383, 254] width 122 height 22
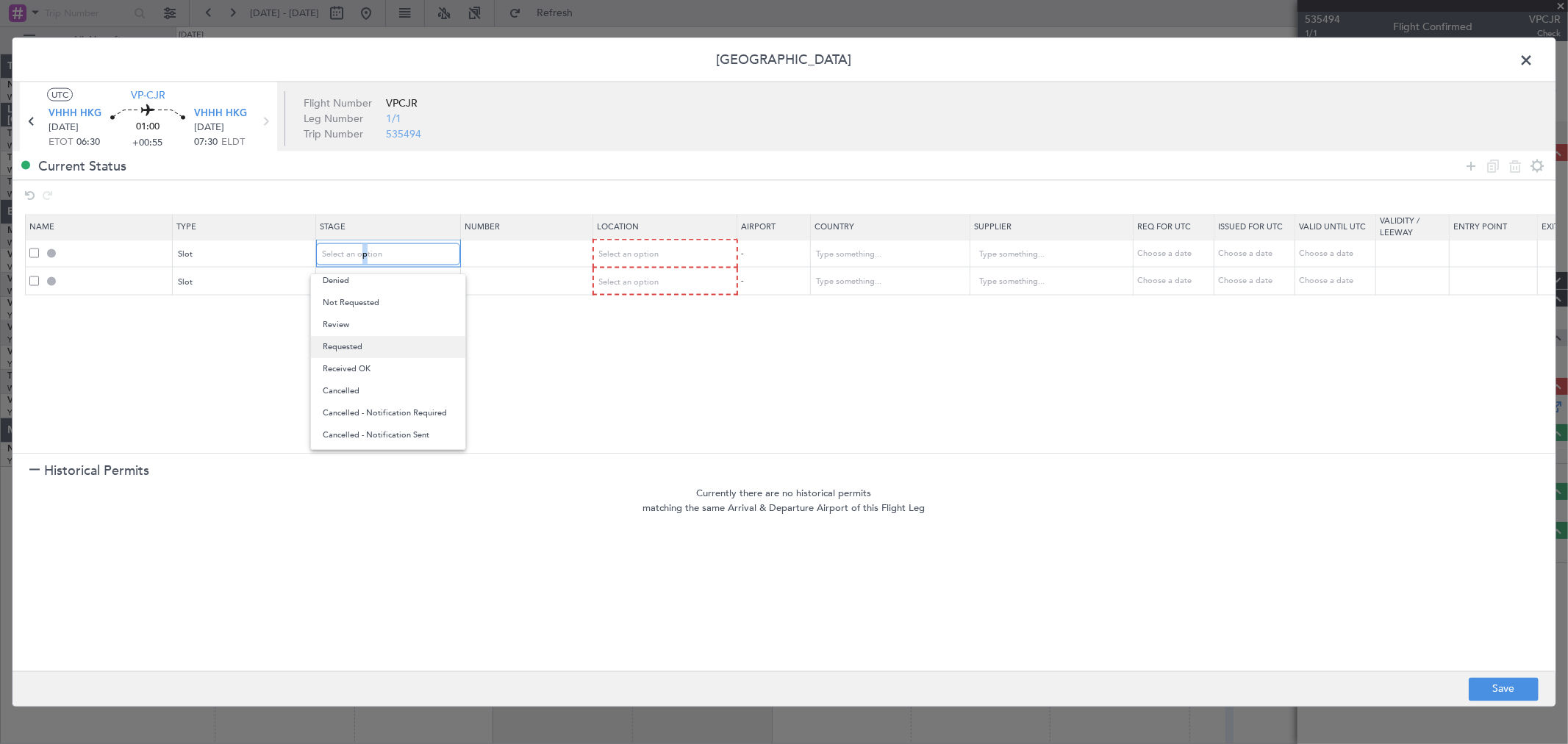
scroll to position [0, 0]
click at [380, 348] on span "Requested" at bounding box center [388, 351] width 131 height 22
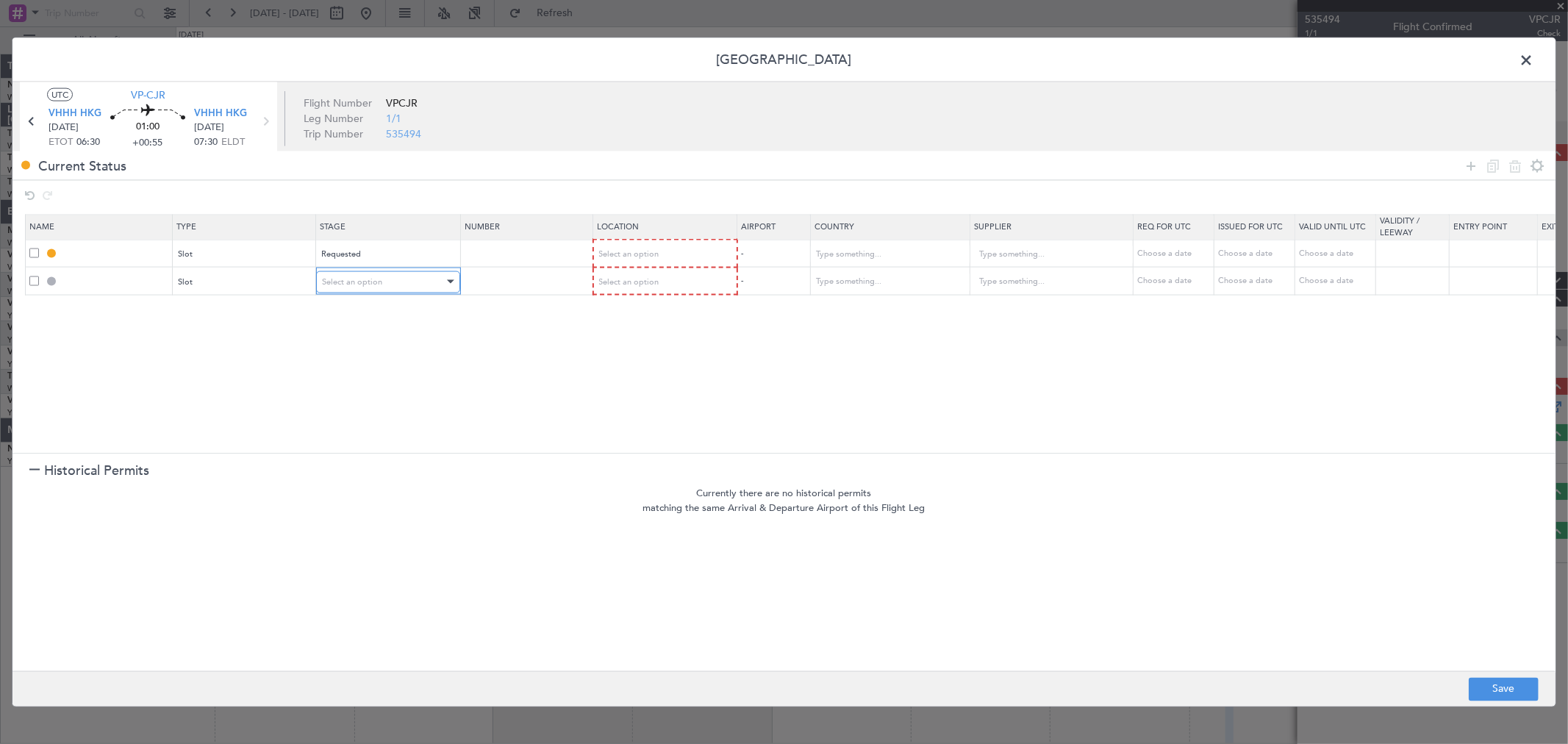
click at [402, 282] on div "Select an option" at bounding box center [383, 282] width 122 height 22
click at [361, 371] on span "Requested" at bounding box center [388, 379] width 131 height 22
click at [626, 254] on span "Select an option" at bounding box center [628, 254] width 60 height 11
click at [627, 288] on span "Departure" at bounding box center [665, 284] width 131 height 22
click at [633, 284] on span "Select an option" at bounding box center [628, 282] width 60 height 11
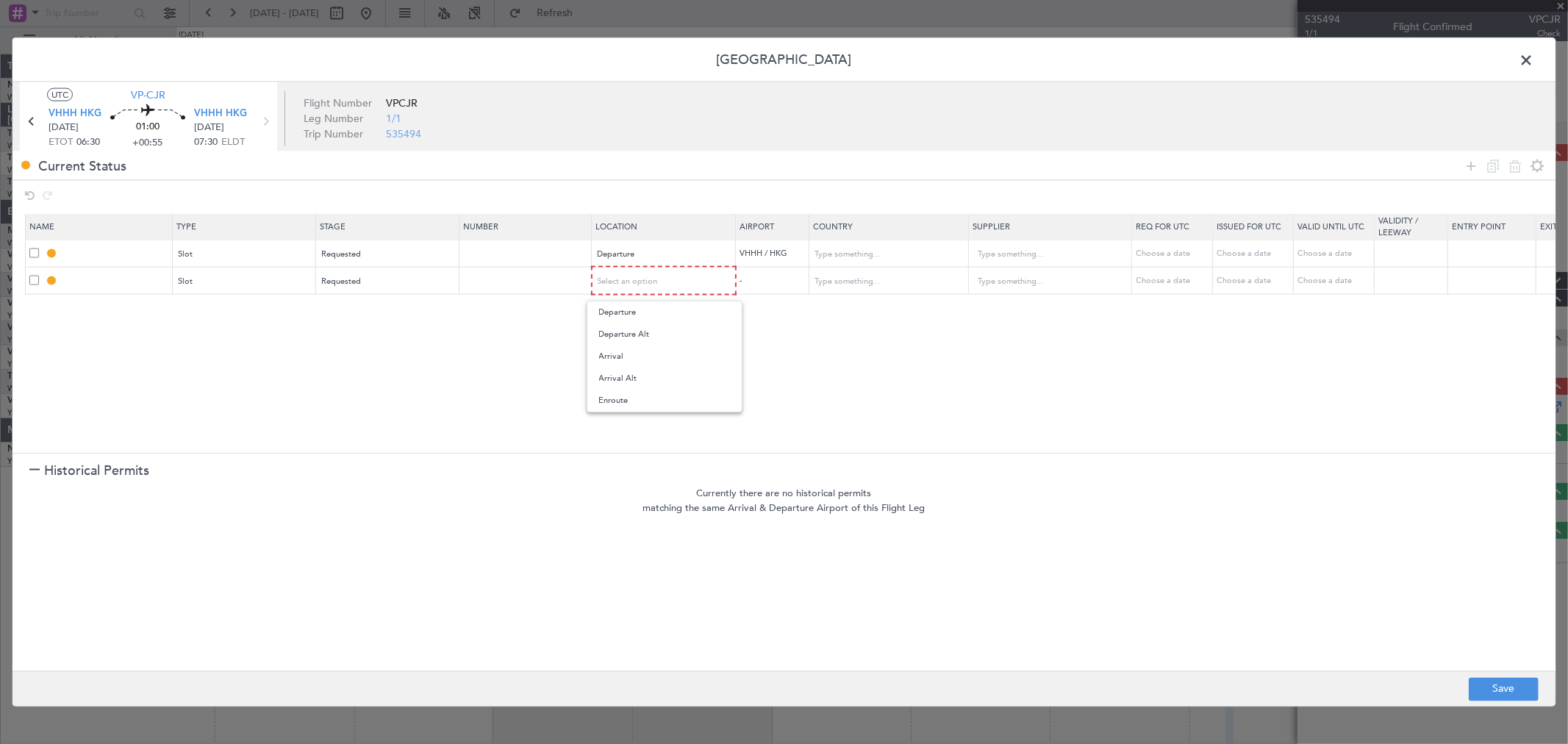
click at [624, 359] on span "Arrival" at bounding box center [665, 356] width 131 height 22
click at [1501, 680] on button "Save" at bounding box center [1503, 689] width 69 height 24
click at [1526, 52] on div at bounding box center [784, 372] width 1543 height 669
type input "VHHH DEP SLOT"
type input "[GEOGRAPHIC_DATA]"
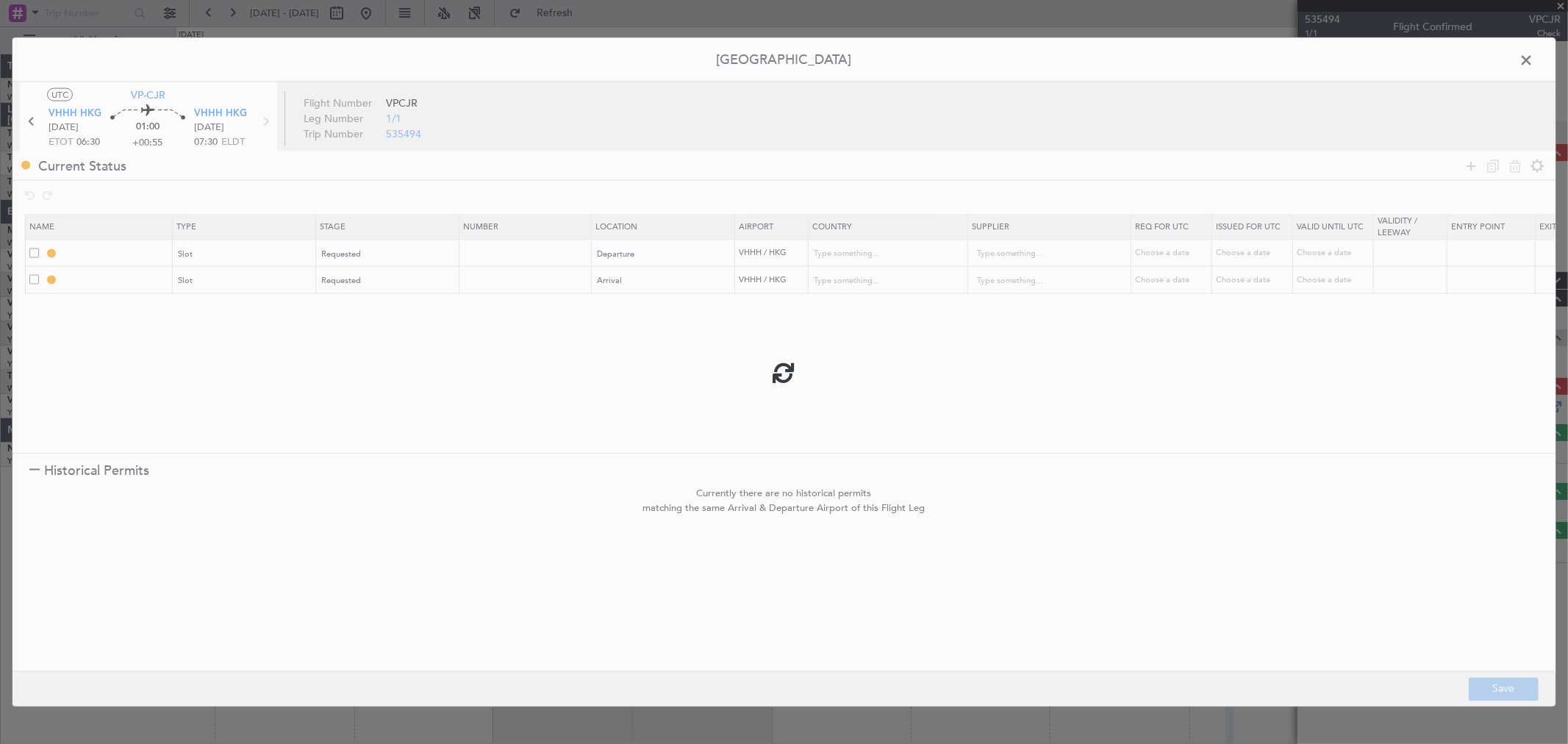
type input "NNN"
type input "VHHH ARR SLOT"
type input "[GEOGRAPHIC_DATA]"
type input "NNN"
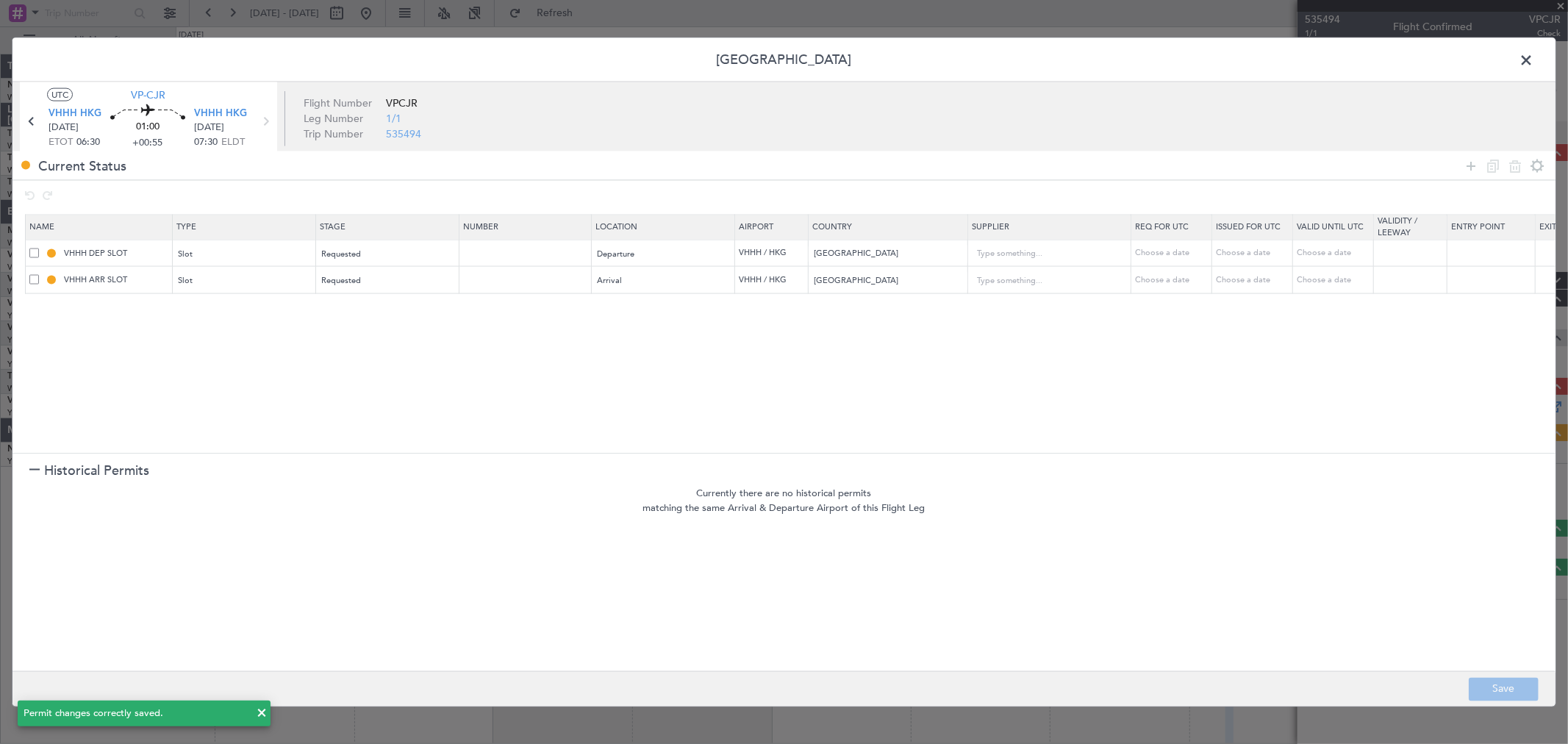
click at [1534, 60] on span at bounding box center [1534, 64] width 0 height 29
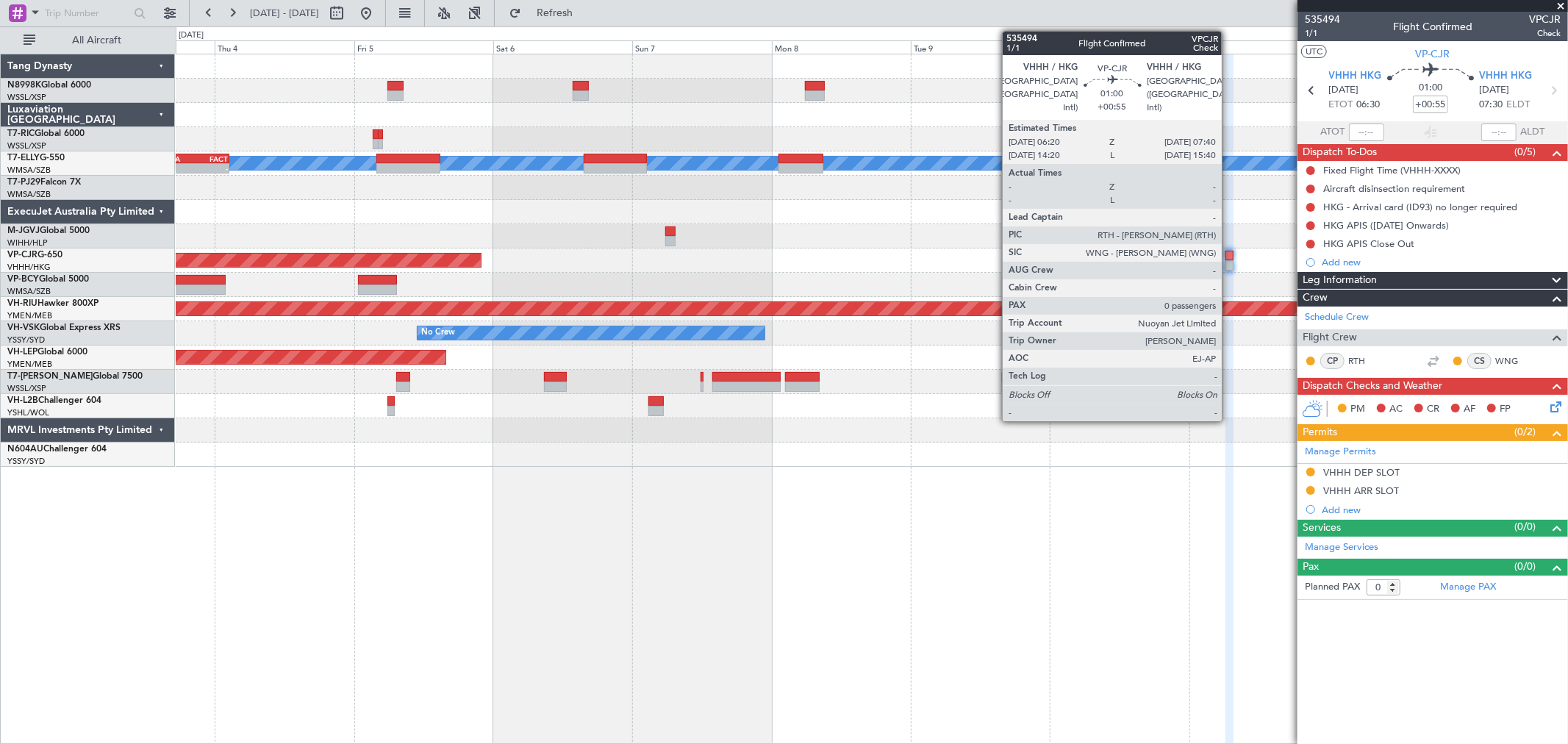
click at [1229, 258] on div at bounding box center [1229, 256] width 9 height 10
